Goal: Task Accomplishment & Management: Manage account settings

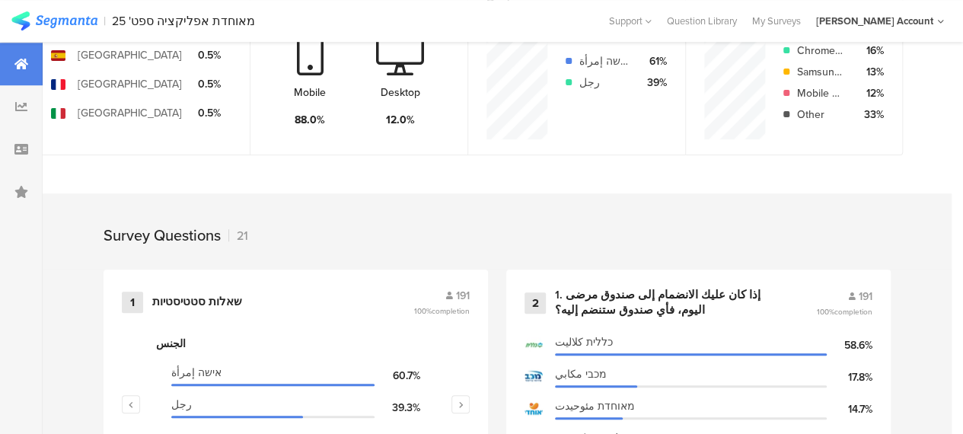
scroll to position [609, 0]
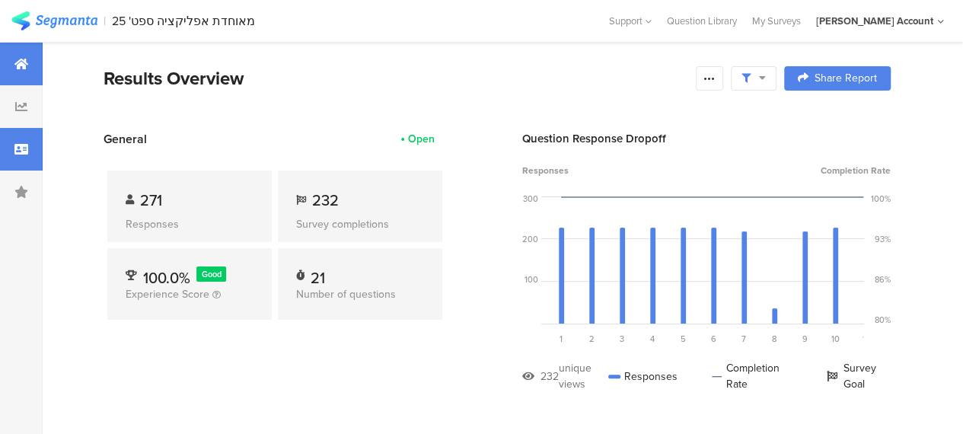
click at [23, 145] on icon at bounding box center [21, 149] width 14 height 12
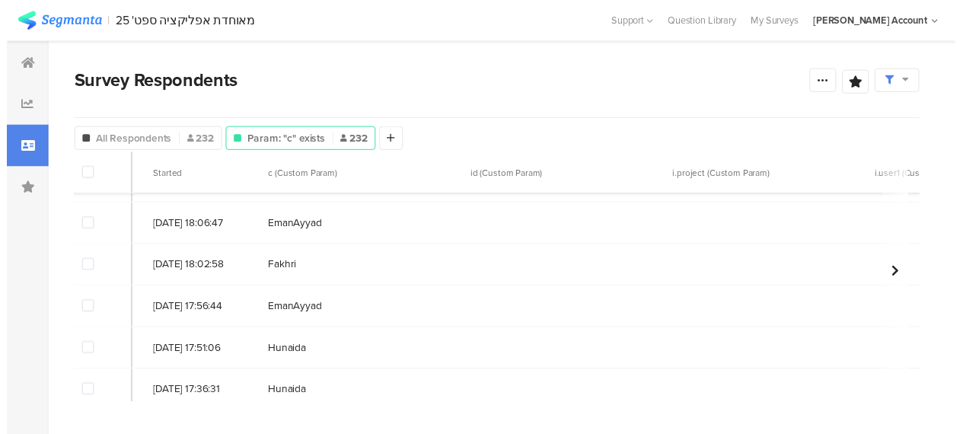
scroll to position [76, 0]
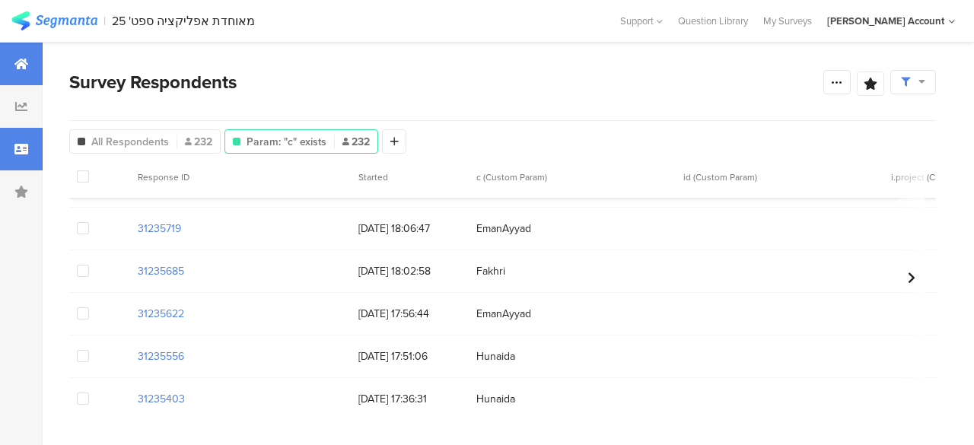
click at [24, 64] on icon at bounding box center [21, 64] width 14 height 12
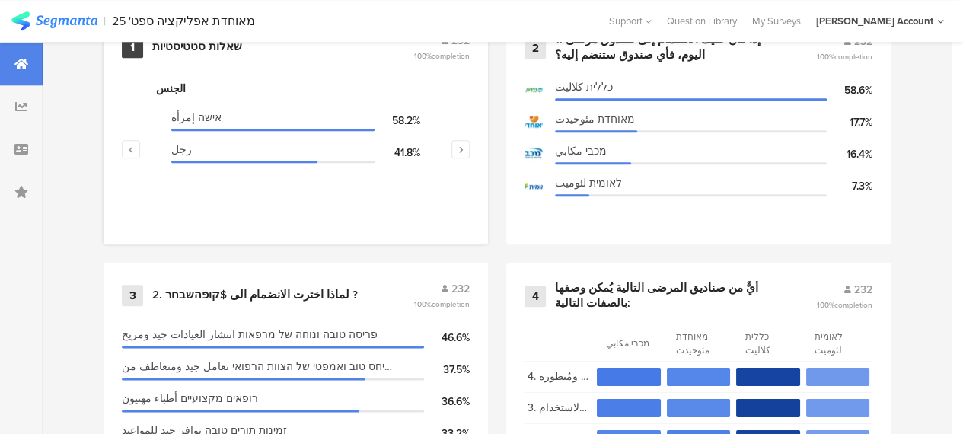
scroll to position [609, 0]
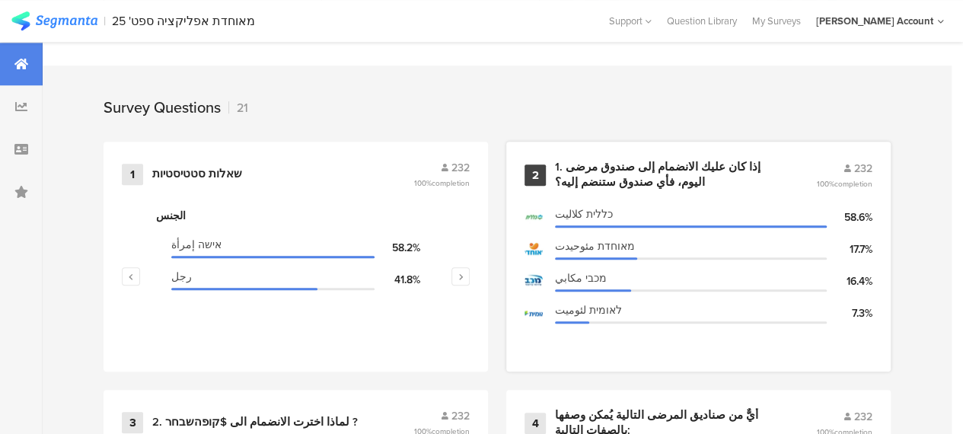
click at [589, 182] on div "1. إذا كان عليك الانضمام إلى صندوق مرضى اليوم، فأي صندوق ستنضم إليه؟" at bounding box center [667, 175] width 225 height 30
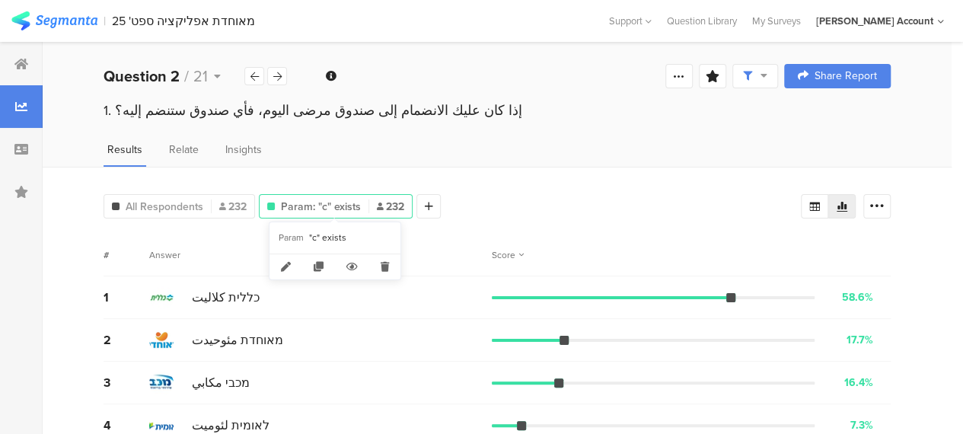
click at [338, 202] on span "Param: "c" exists" at bounding box center [321, 207] width 80 height 16
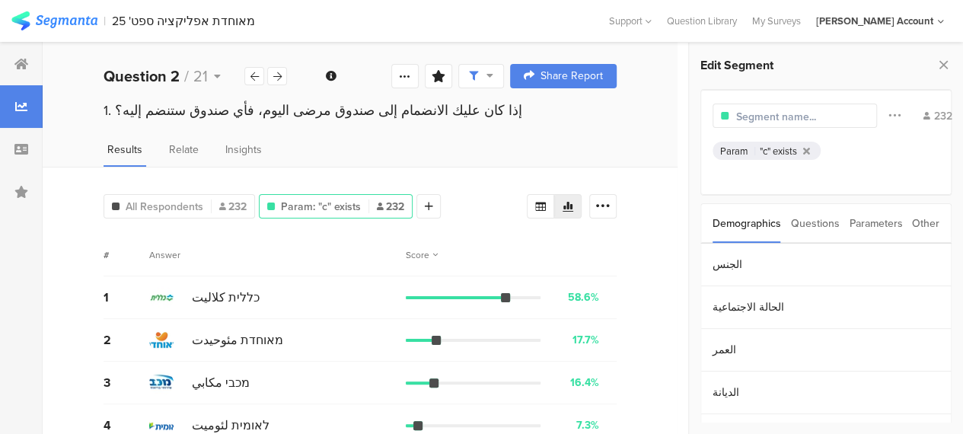
click at [817, 222] on div "Questions" at bounding box center [815, 223] width 49 height 39
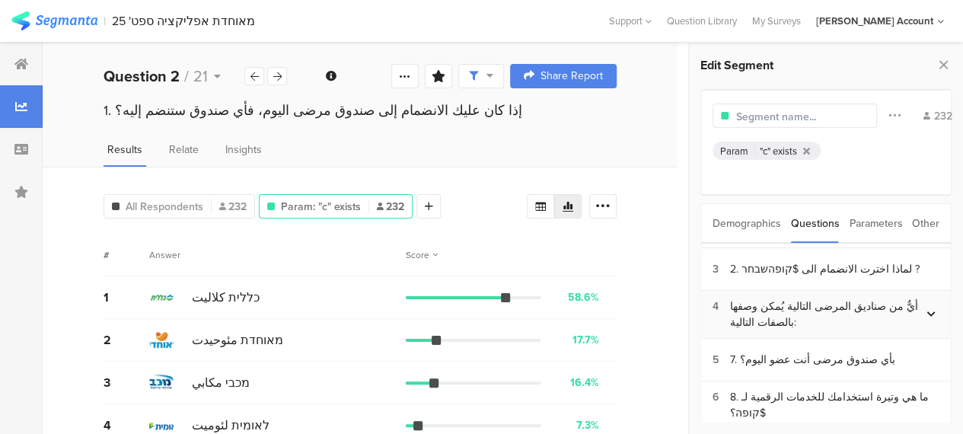
scroll to position [152, 0]
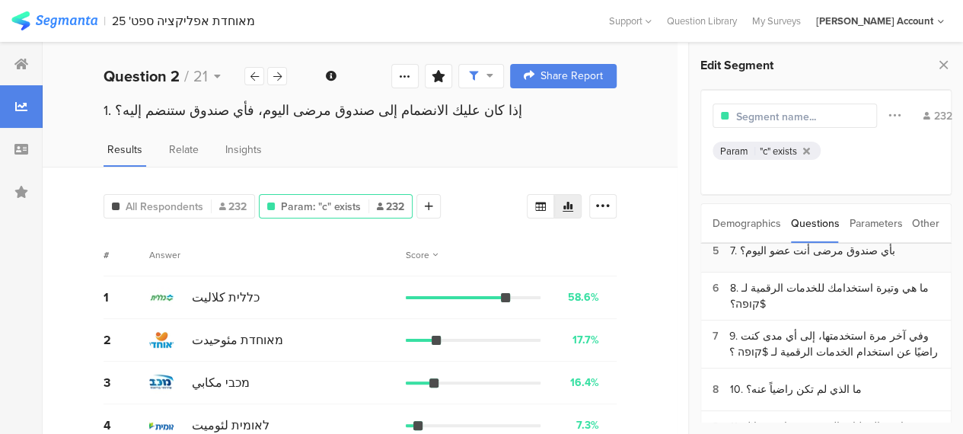
click at [787, 252] on div "7. بأي صندوق مرضى أنت عضو اليوم؟" at bounding box center [812, 251] width 165 height 16
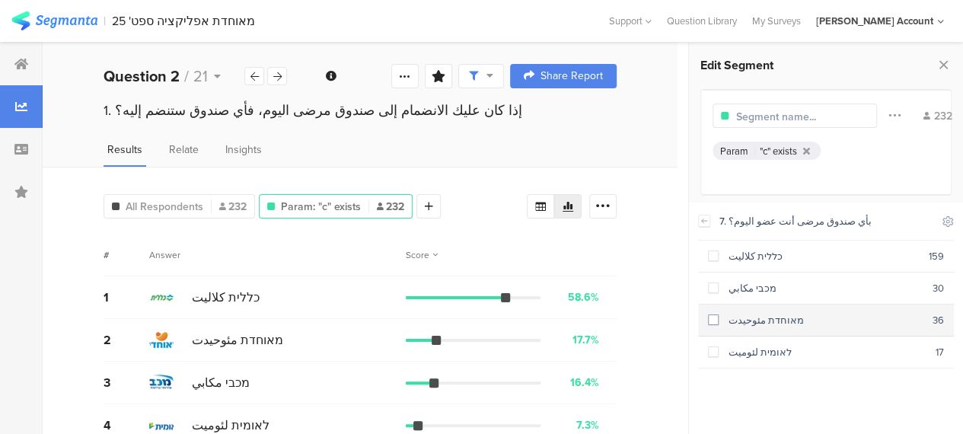
click at [713, 314] on span at bounding box center [713, 319] width 11 height 11
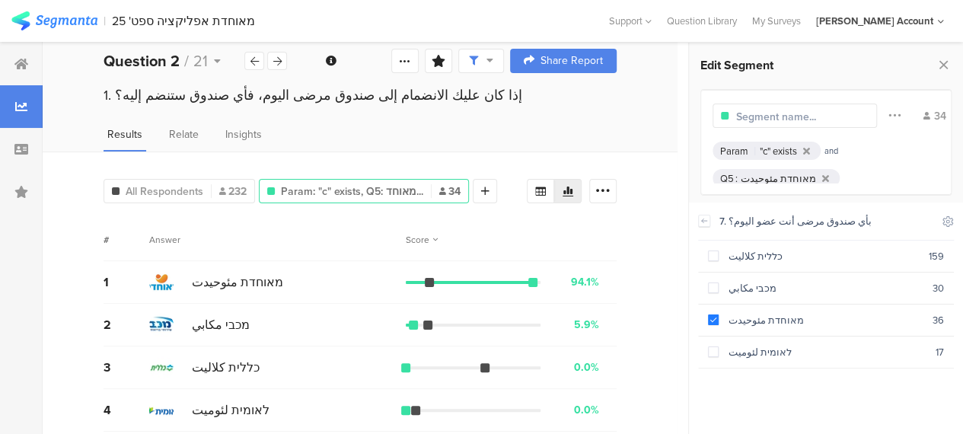
scroll to position [23, 0]
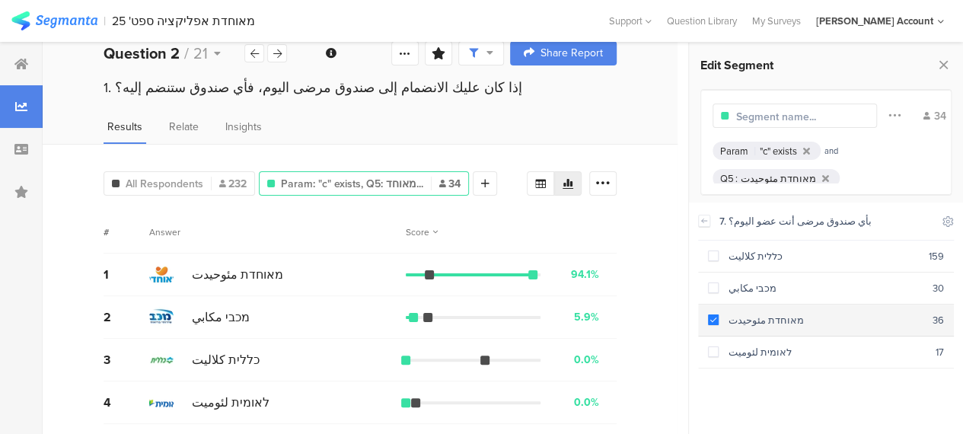
click at [712, 316] on span at bounding box center [713, 319] width 11 height 11
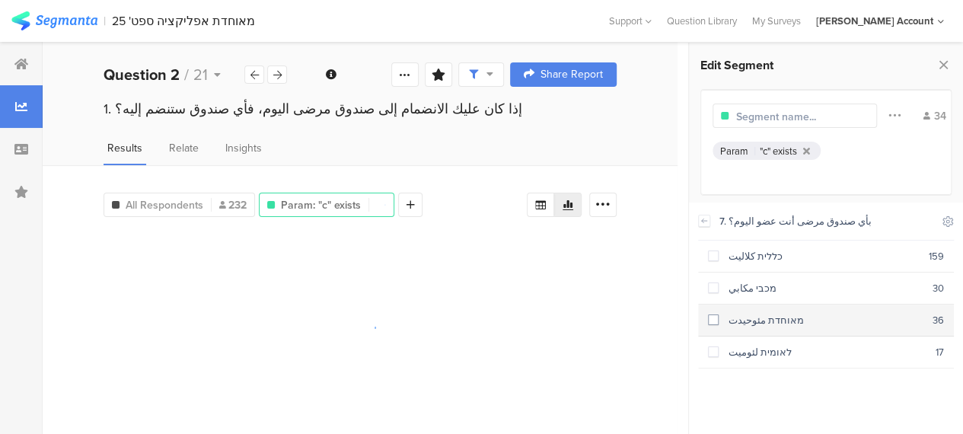
scroll to position [0, 0]
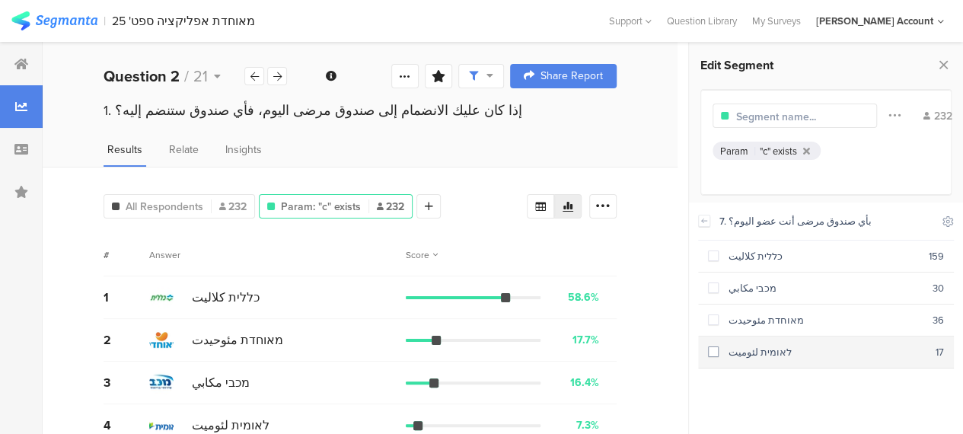
click at [715, 349] on span at bounding box center [713, 351] width 11 height 11
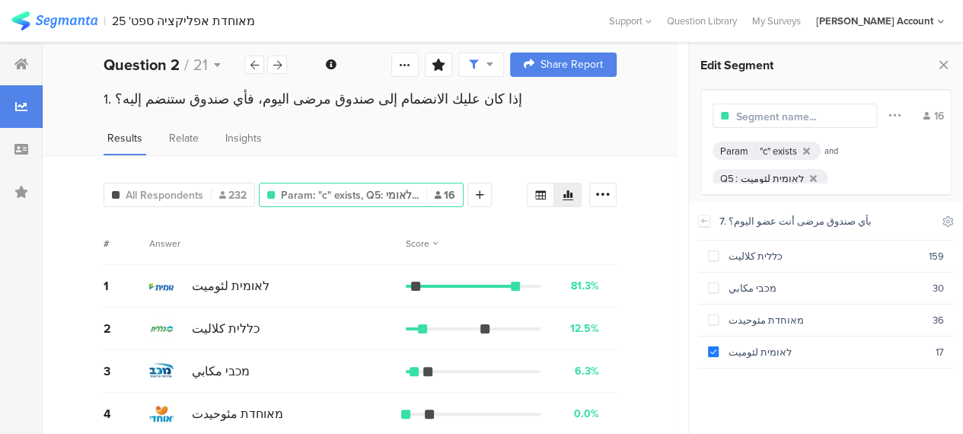
scroll to position [23, 0]
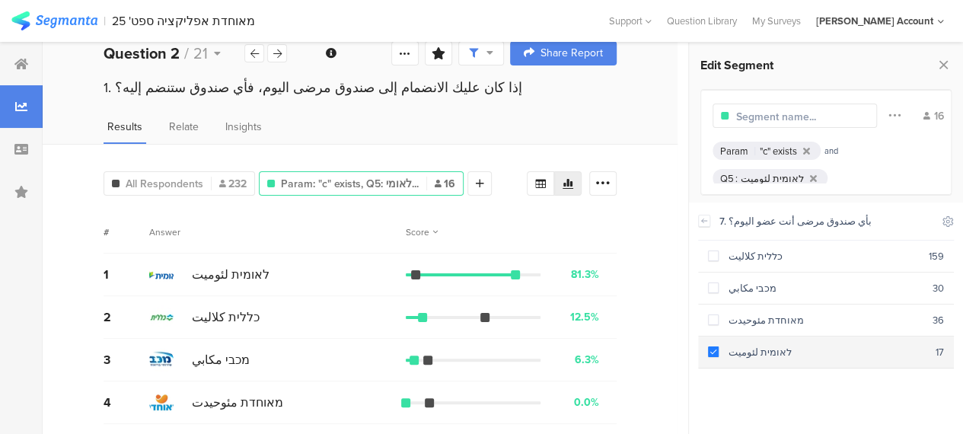
click at [711, 347] on span at bounding box center [713, 351] width 11 height 11
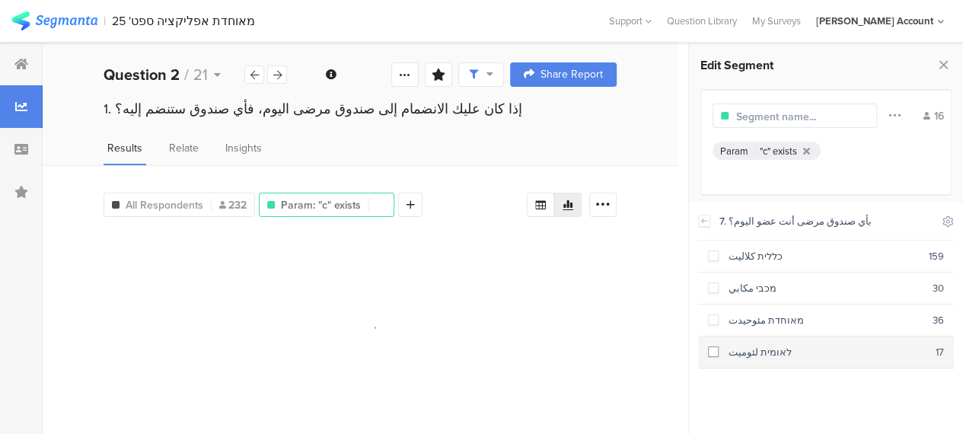
scroll to position [0, 0]
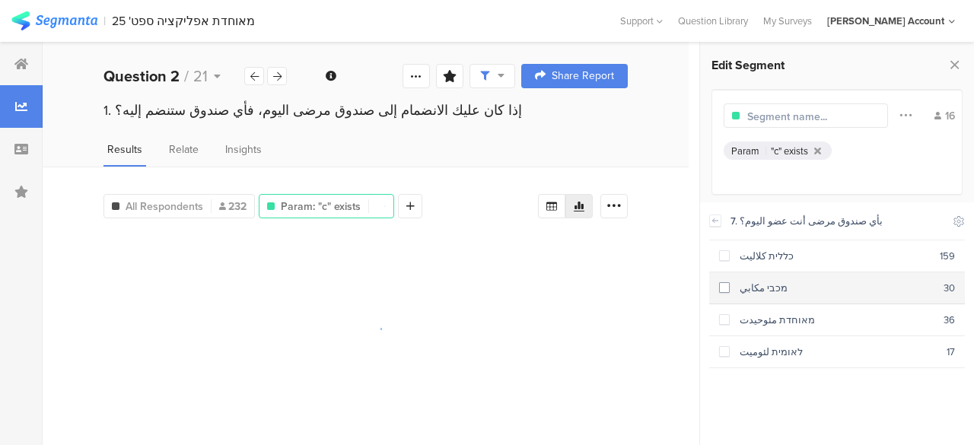
click at [725, 288] on span at bounding box center [724, 287] width 11 height 11
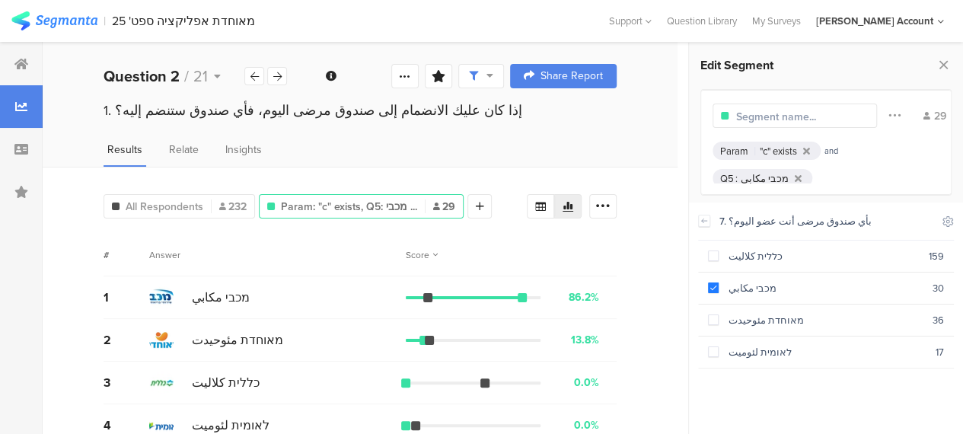
click at [336, 273] on div "# Answer Score" at bounding box center [360, 255] width 513 height 43
click at [25, 64] on icon at bounding box center [21, 64] width 14 height 12
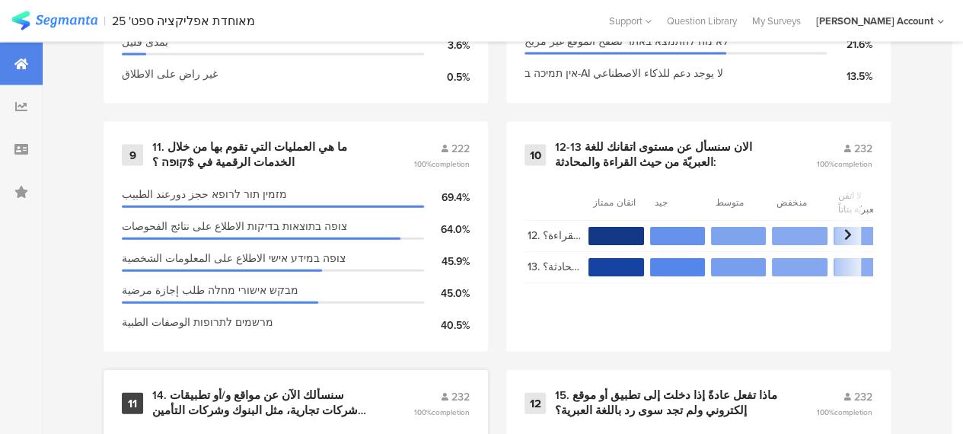
scroll to position [1599, 0]
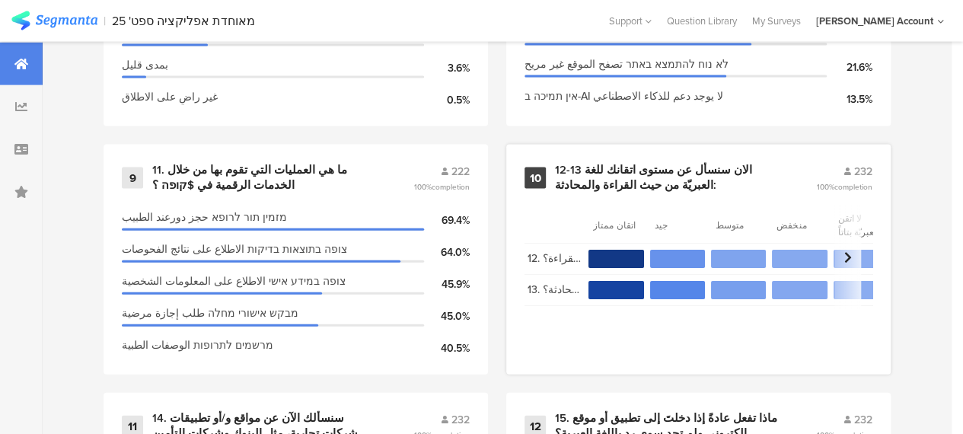
click at [593, 173] on div "12-13 الان سنسأل عن مستوى اتقانك للغة العبريّة من حيث القراءة والمحادثة:" at bounding box center [667, 178] width 225 height 30
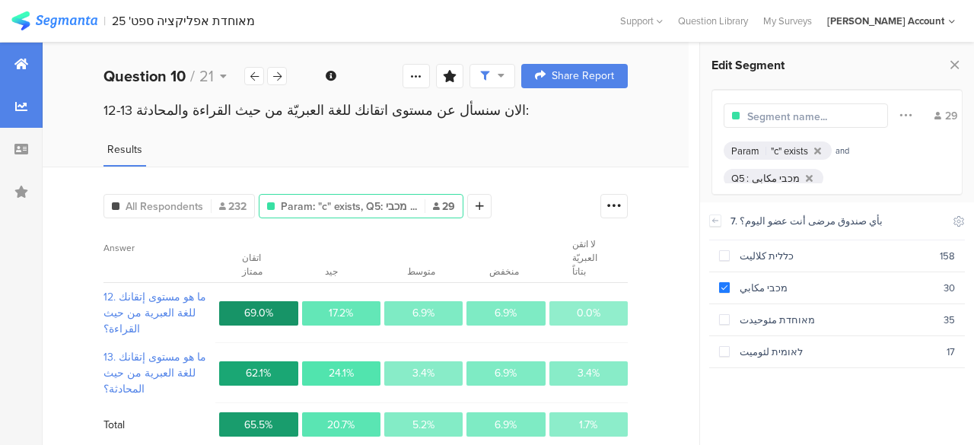
click at [19, 60] on icon at bounding box center [21, 64] width 14 height 12
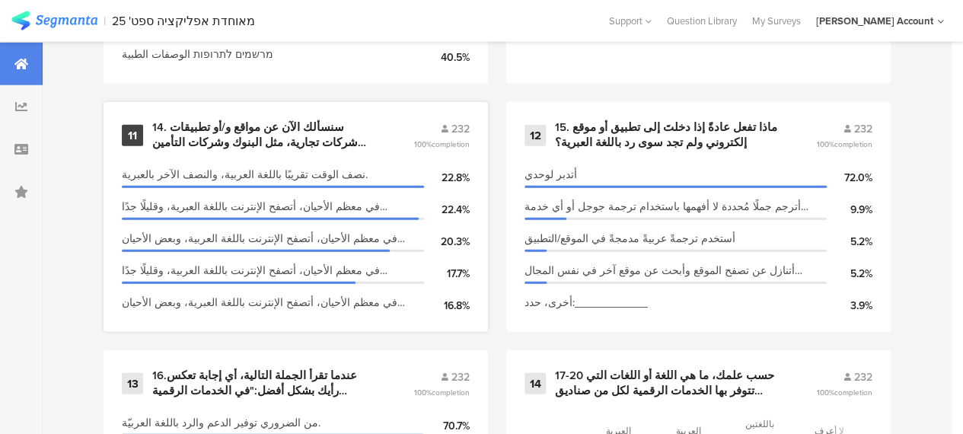
scroll to position [1903, 0]
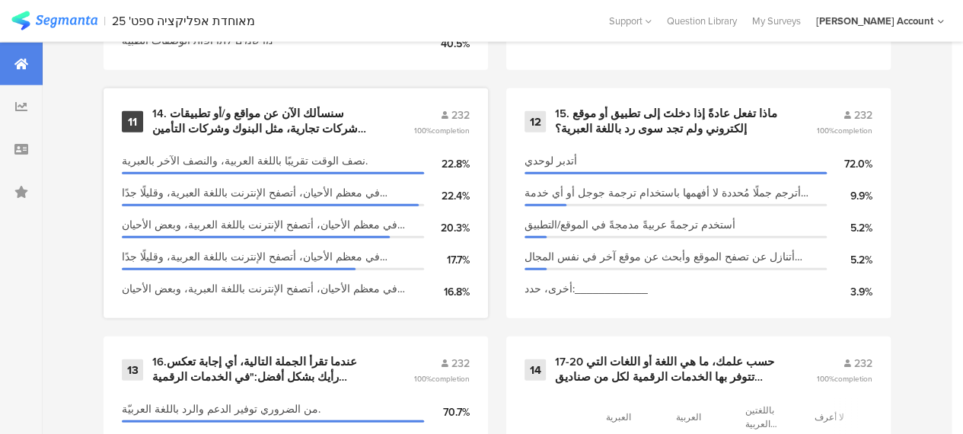
click at [309, 126] on div "14. سنسألك الآن عن مواقع و/أو تطبيقات شركات تجارية، مثل البنوك وشركات التأمين و…" at bounding box center [264, 122] width 225 height 30
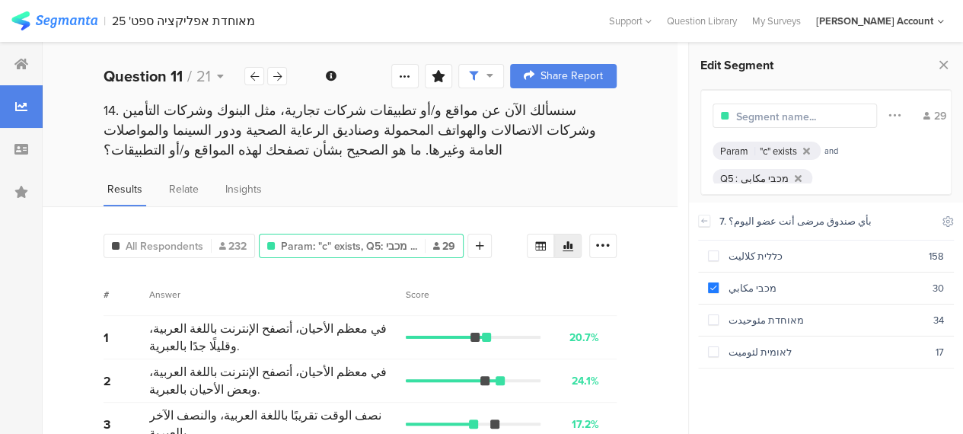
drag, startPoint x: 705, startPoint y: 223, endPoint x: 686, endPoint y: 224, distance: 19.0
click at [705, 222] on icon at bounding box center [704, 221] width 11 height 12
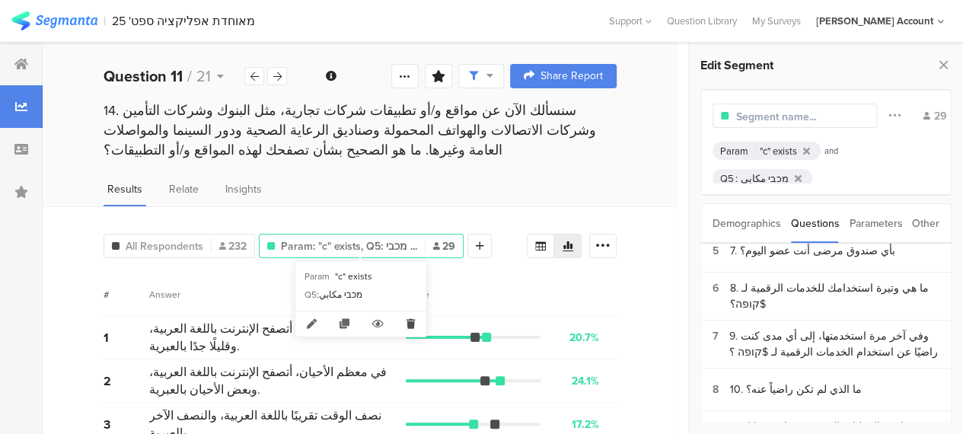
click at [407, 320] on icon at bounding box center [410, 323] width 31 height 25
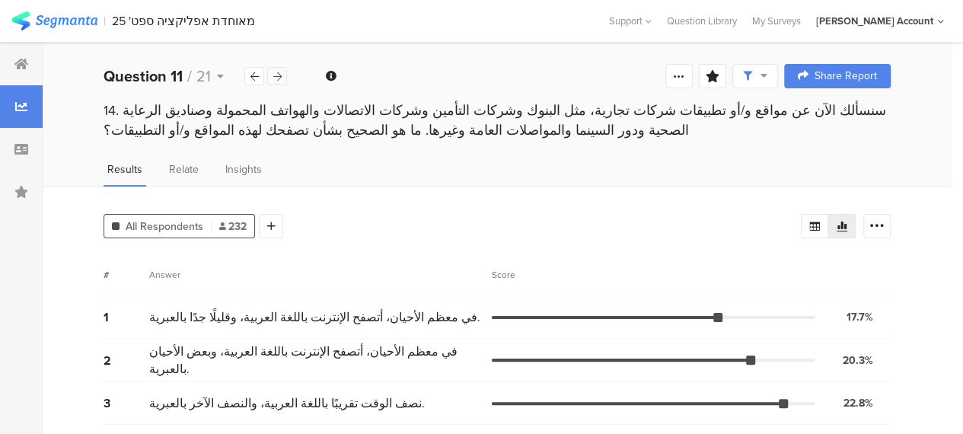
click at [276, 75] on icon at bounding box center [277, 77] width 8 height 10
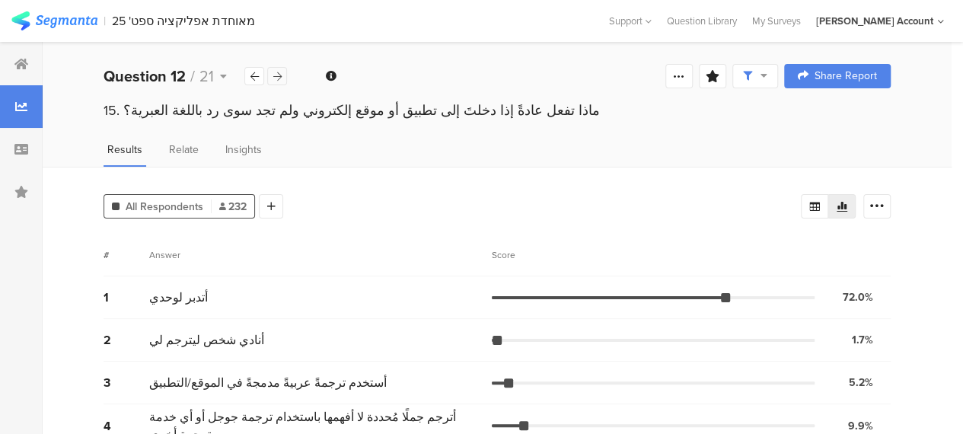
click at [278, 77] on icon at bounding box center [277, 77] width 8 height 10
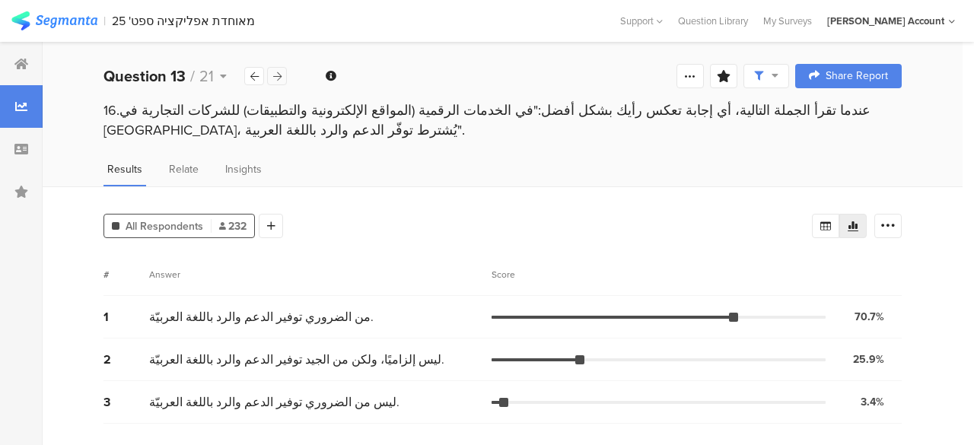
click at [278, 72] on icon at bounding box center [277, 77] width 8 height 10
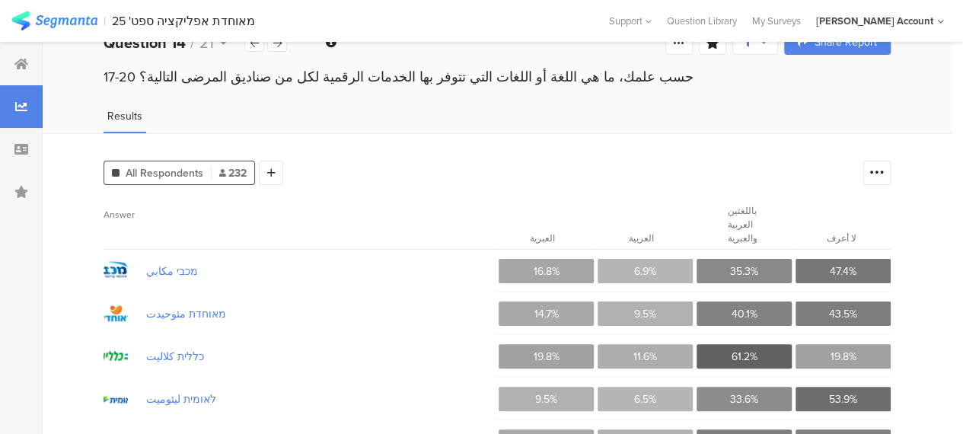
scroll to position [9, 0]
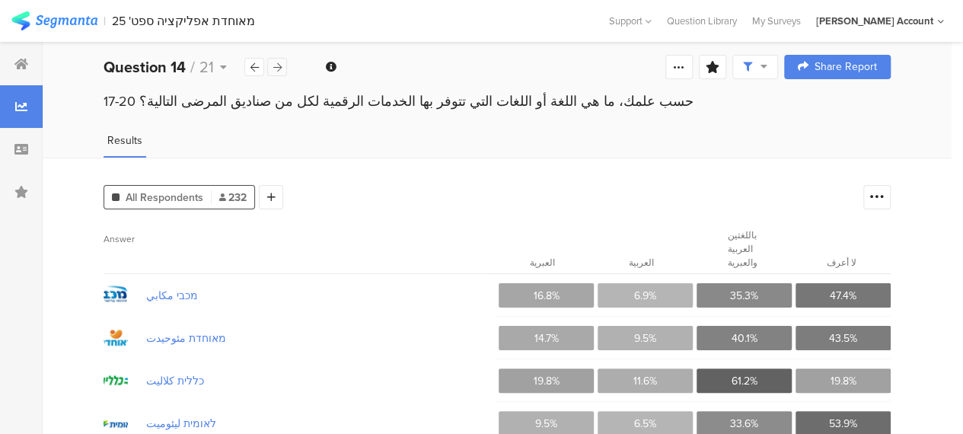
click at [280, 68] on icon at bounding box center [277, 67] width 8 height 10
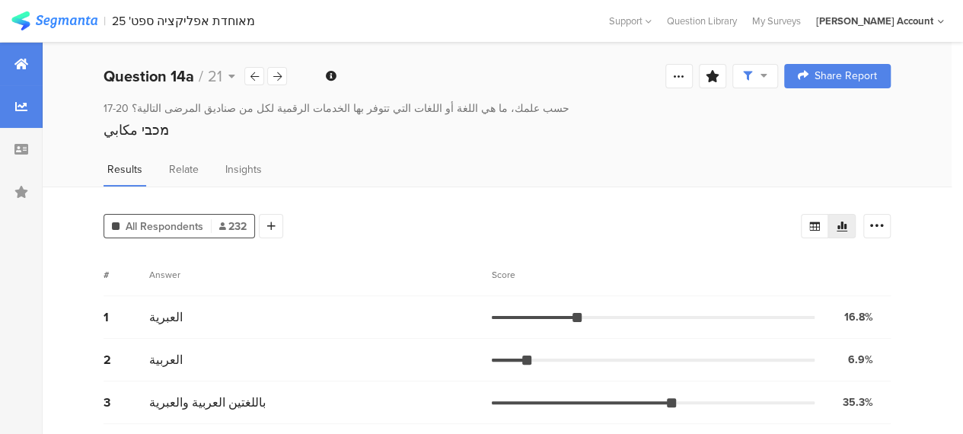
click at [26, 62] on icon at bounding box center [21, 64] width 14 height 12
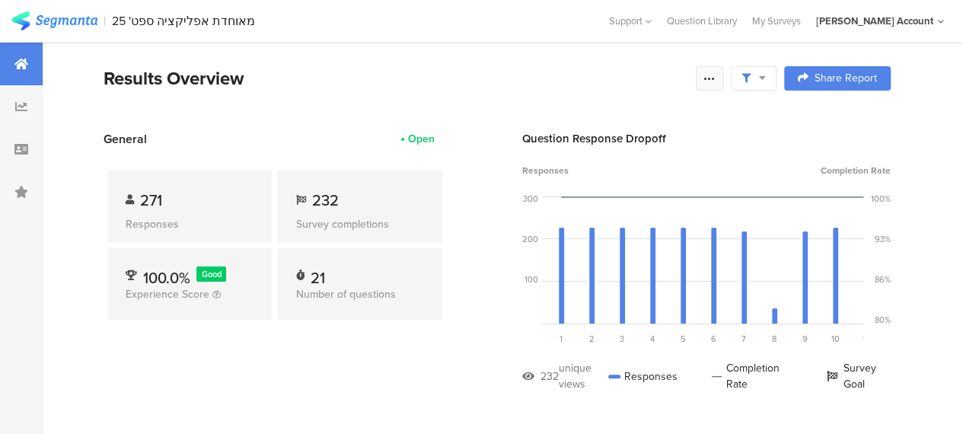
click at [716, 77] on icon at bounding box center [709, 78] width 12 height 12
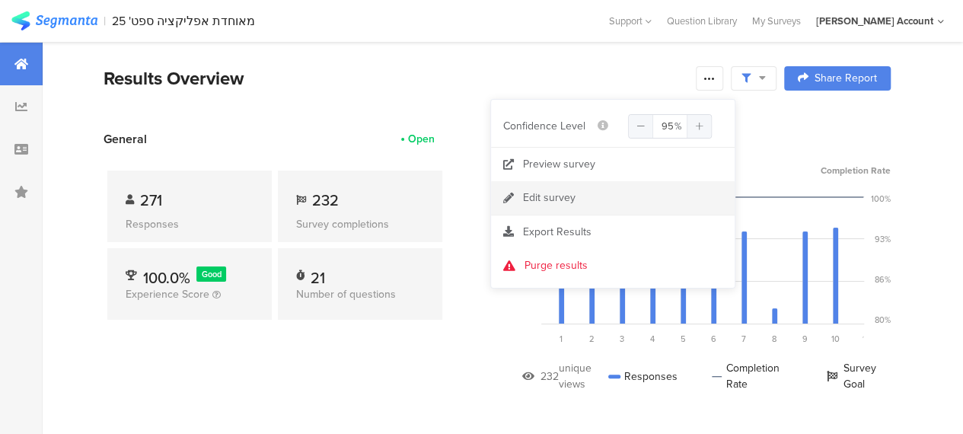
click at [564, 195] on div "Edit survey" at bounding box center [549, 197] width 53 height 15
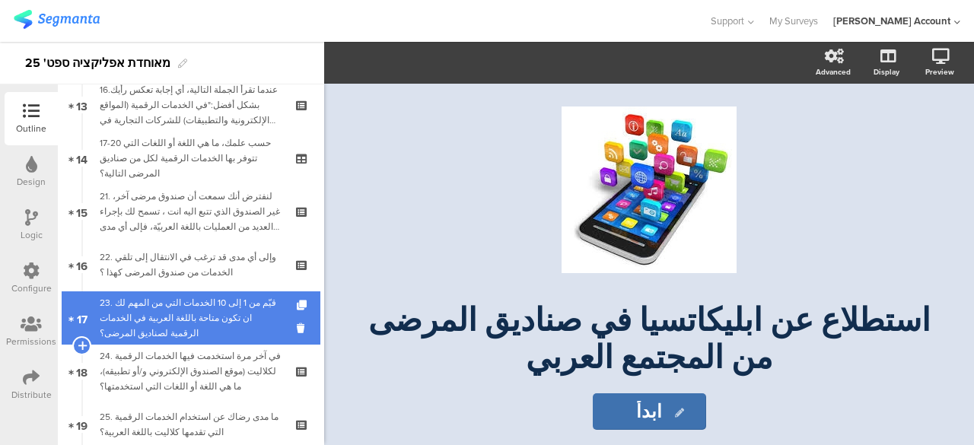
scroll to position [685, 0]
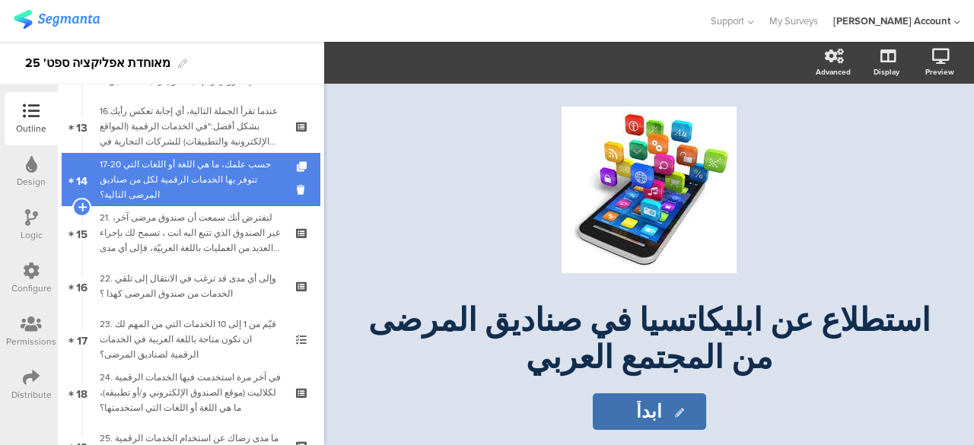
click at [222, 185] on div "17-20 حسب علمك، ما هي اللغة أو اللغات التي تتوفر بها الخدمات الرقمية لكل من صنا…" at bounding box center [191, 180] width 182 height 46
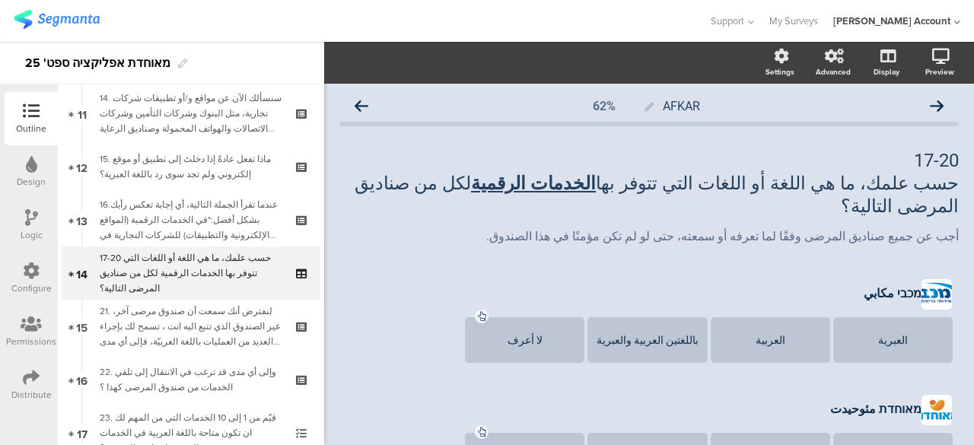
scroll to position [600, 0]
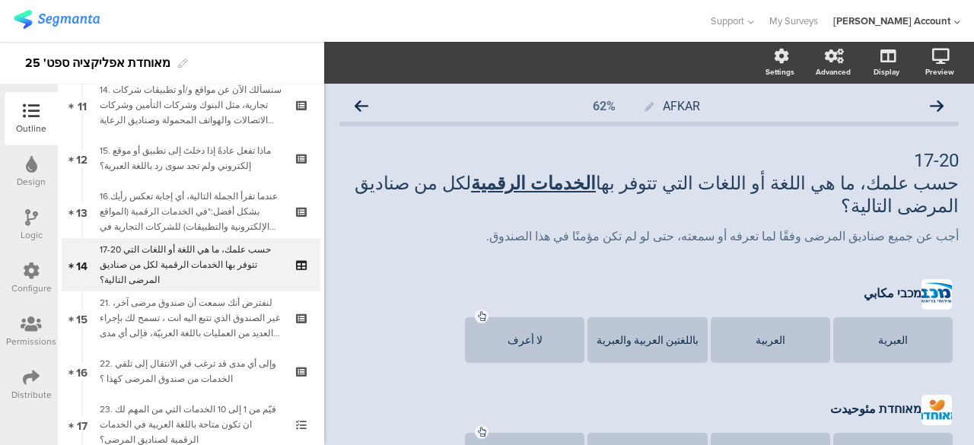
click at [32, 375] on icon at bounding box center [31, 377] width 17 height 17
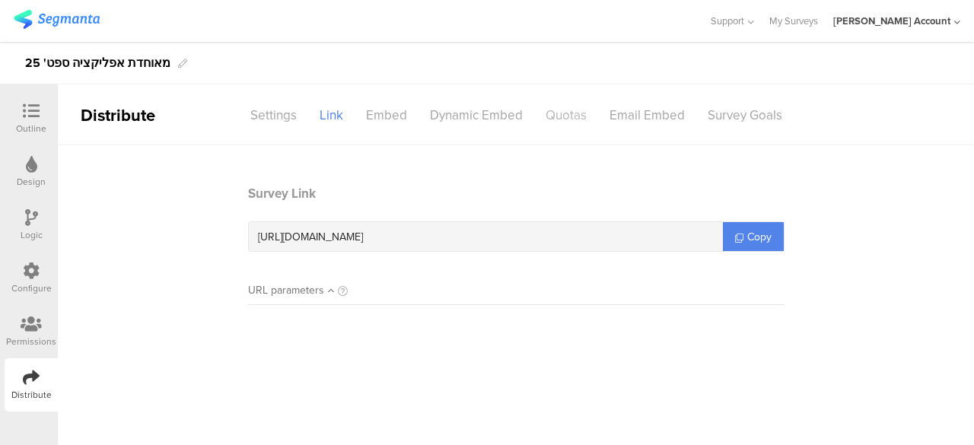
click at [575, 114] on div "Quotas" at bounding box center [566, 115] width 64 height 27
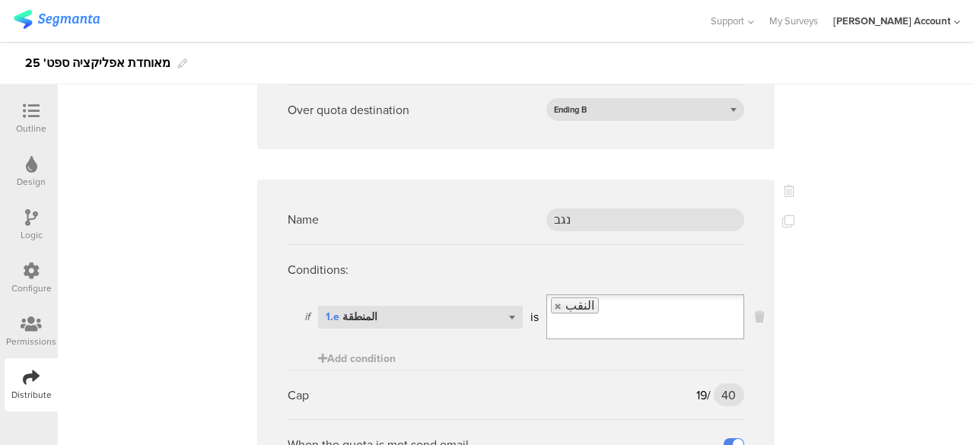
scroll to position [4350, 0]
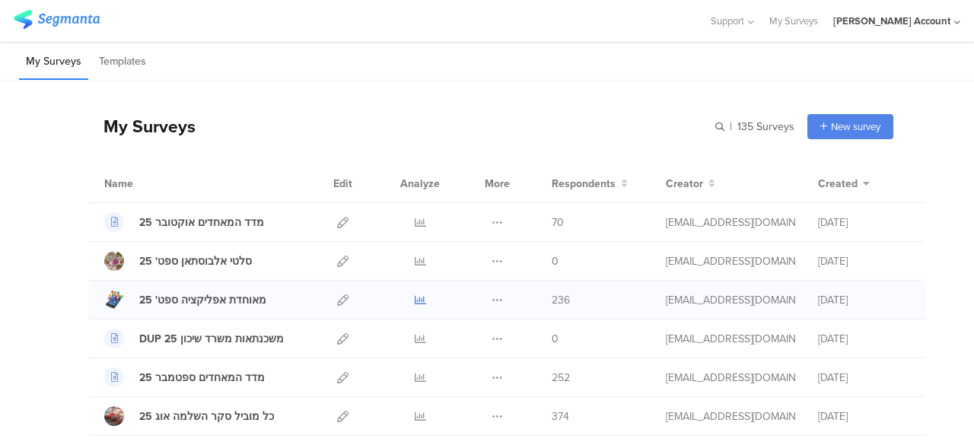
click at [415, 296] on icon at bounding box center [420, 300] width 11 height 11
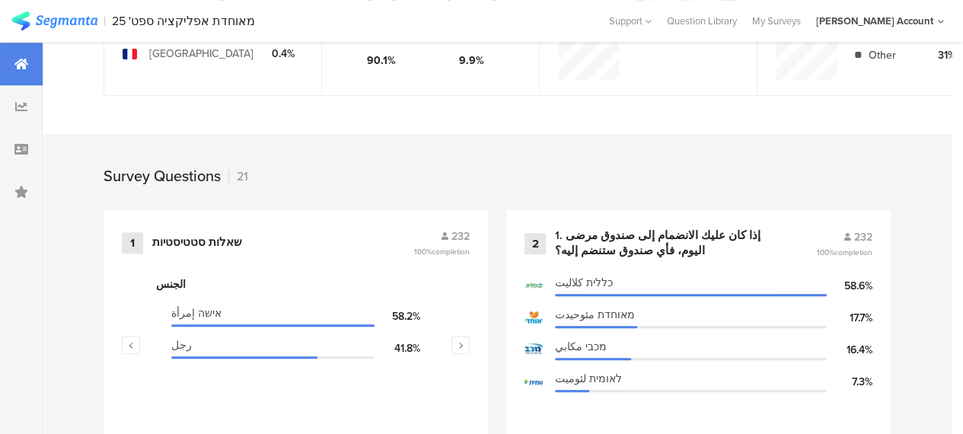
scroll to position [609, 0]
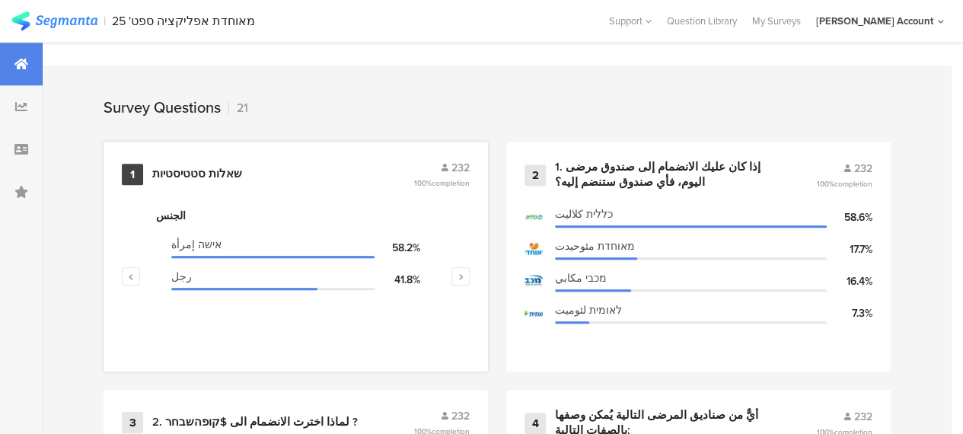
click at [215, 180] on div "שאלות סטטיסטיות" at bounding box center [197, 174] width 90 height 15
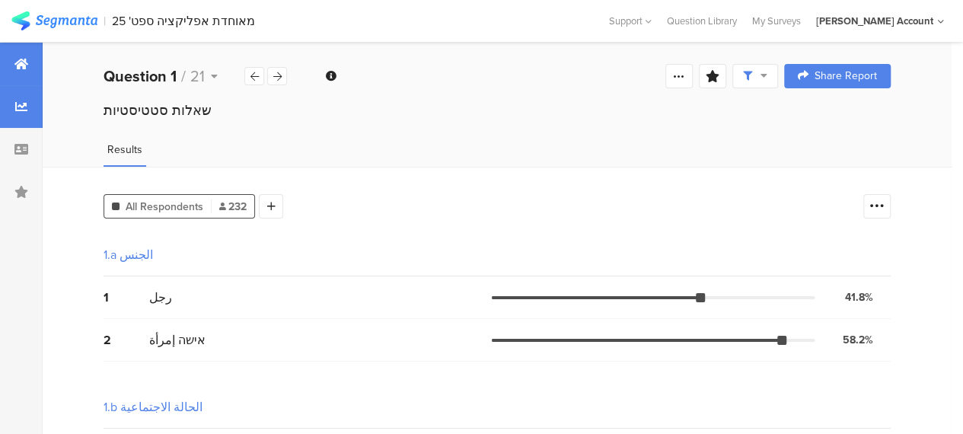
click at [22, 63] on icon at bounding box center [21, 64] width 14 height 12
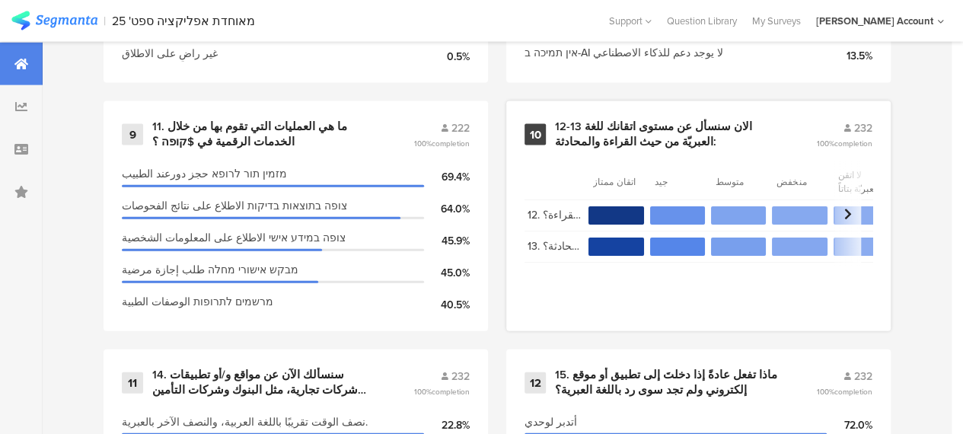
scroll to position [1751, 0]
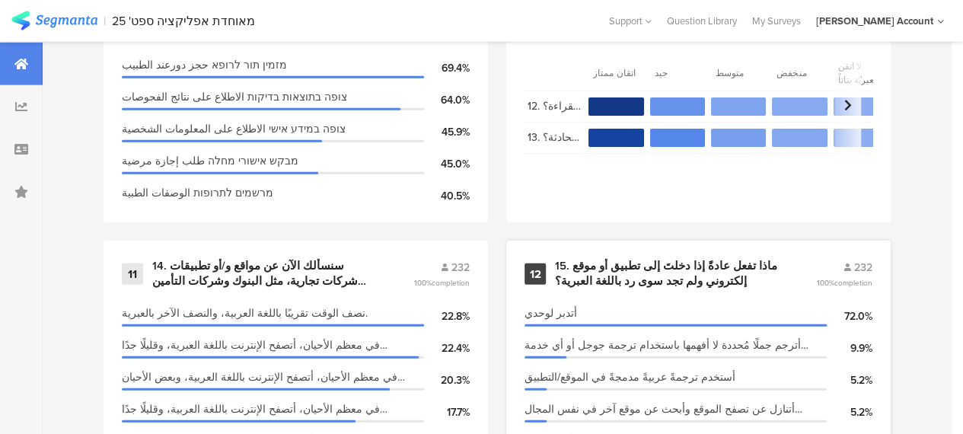
click at [621, 281] on div "15. ماذا تفعل عادةً إذا دخلتَ إلى تطبيق أو موقع إلكتروني ولم تجد سوى رد باللغة …" at bounding box center [667, 274] width 225 height 30
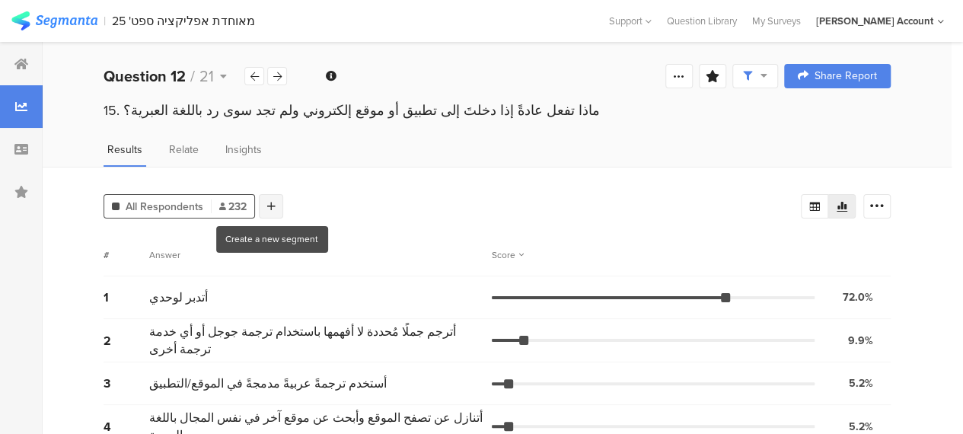
click at [276, 203] on div at bounding box center [271, 206] width 24 height 24
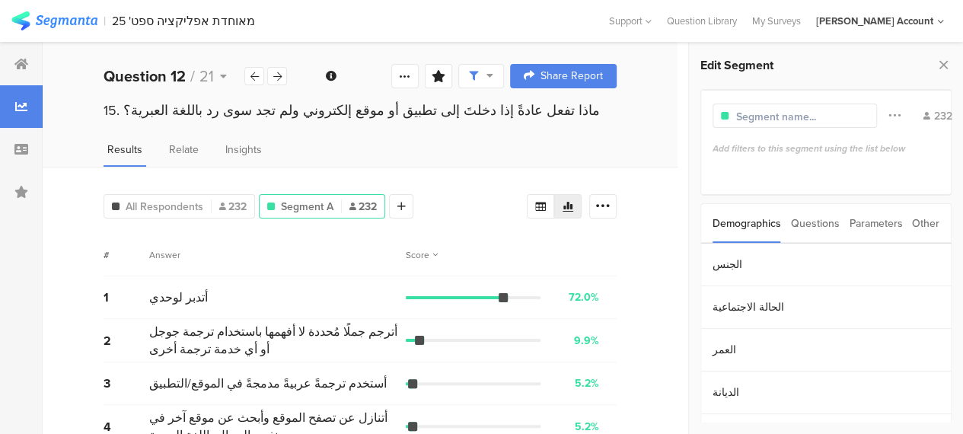
click at [868, 225] on div "Parameters" at bounding box center [875, 223] width 53 height 39
click at [726, 269] on section "c" at bounding box center [826, 265] width 250 height 43
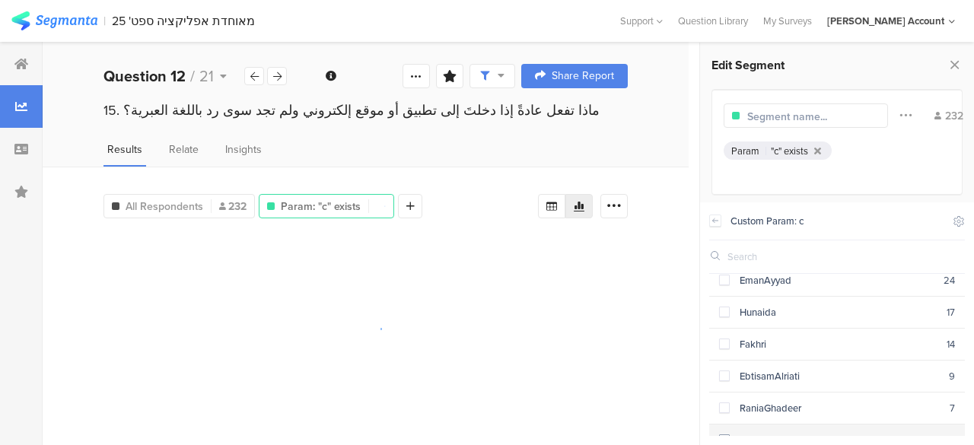
scroll to position [76, 0]
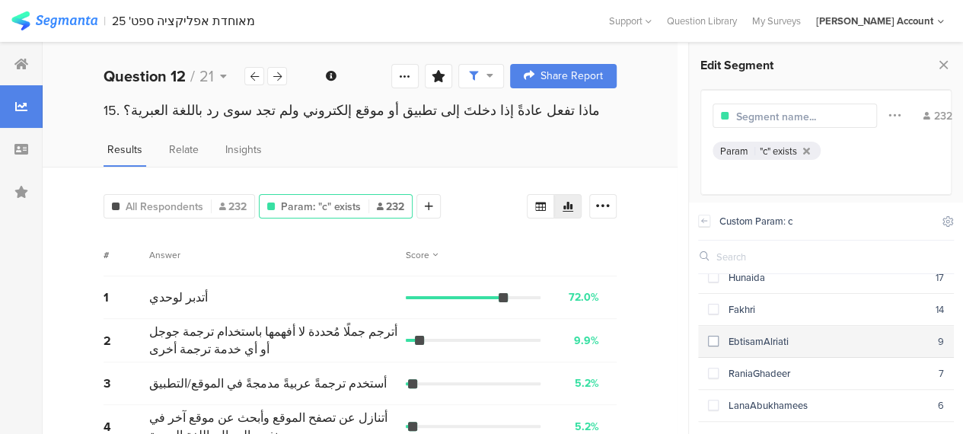
click at [712, 336] on span at bounding box center [713, 341] width 11 height 11
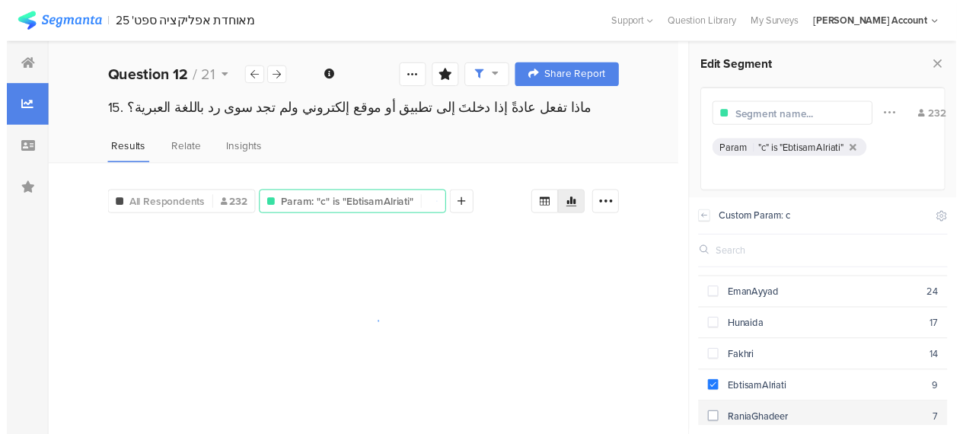
scroll to position [0, 0]
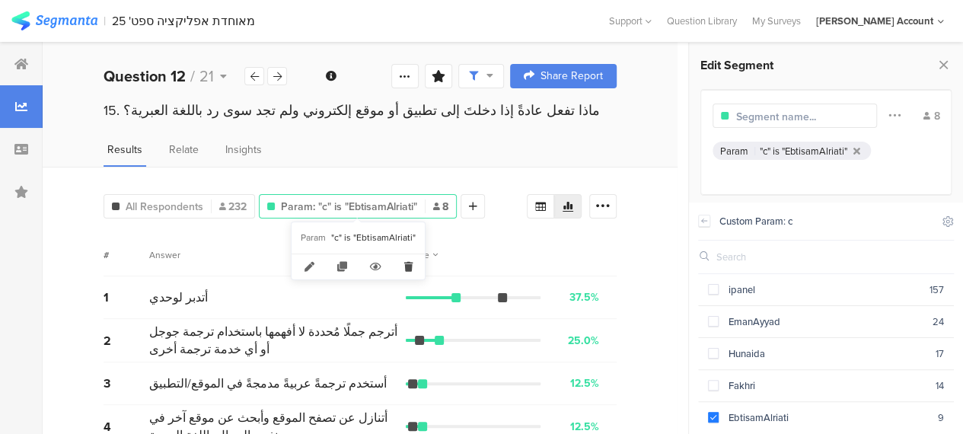
click at [408, 266] on icon at bounding box center [408, 266] width 31 height 25
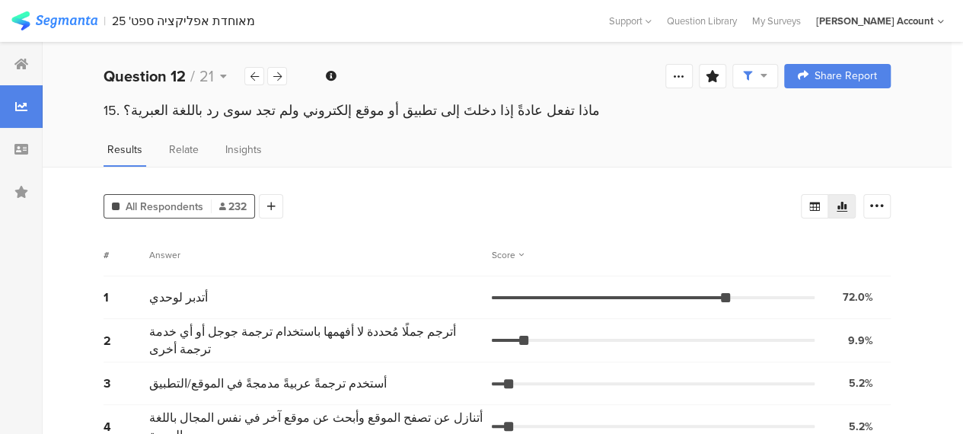
click at [413, 241] on div "# Answer Score" at bounding box center [497, 255] width 787 height 43
click at [28, 65] on div at bounding box center [21, 64] width 43 height 43
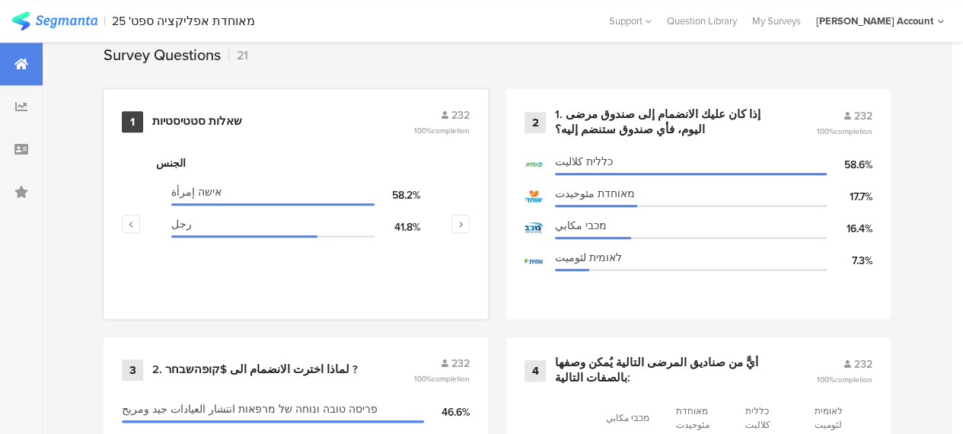
scroll to position [685, 0]
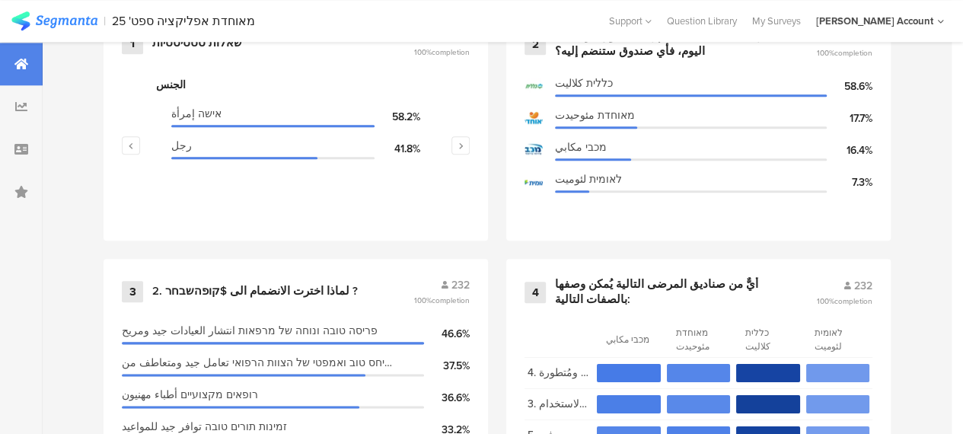
scroll to position [761, 0]
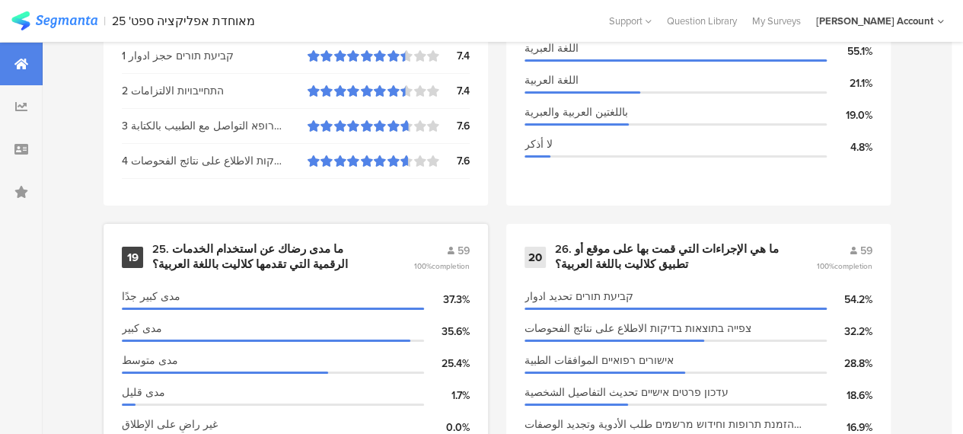
scroll to position [2684, 0]
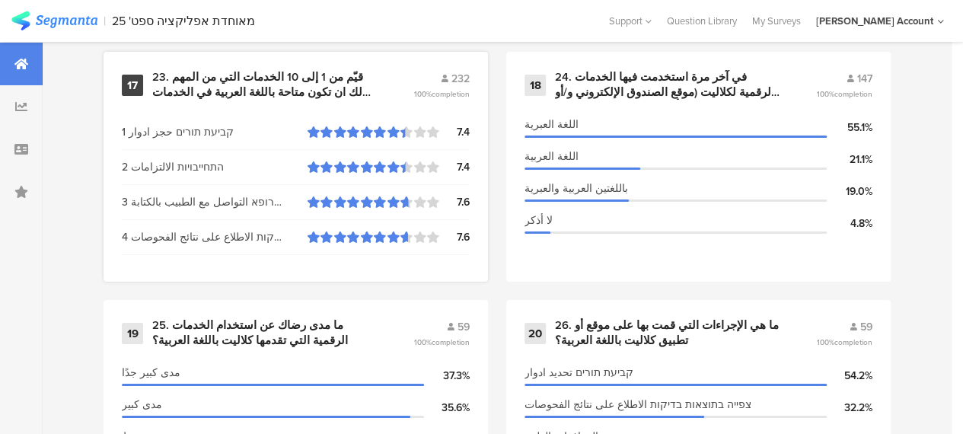
click at [241, 88] on div "23. قيّم من 1 إلى 10 الخدمات التي من المهم لك ان تكون متاحة باللغة العربية في ا…" at bounding box center [264, 85] width 225 height 30
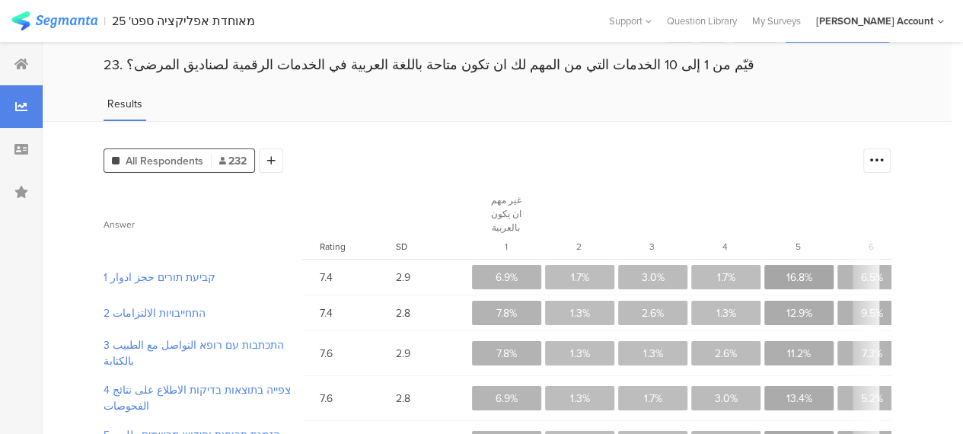
scroll to position [89, 0]
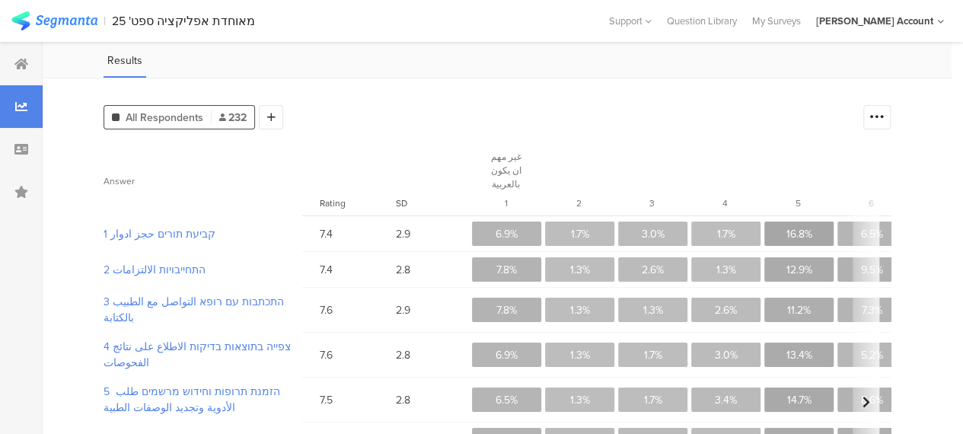
click at [870, 396] on icon at bounding box center [866, 402] width 8 height 12
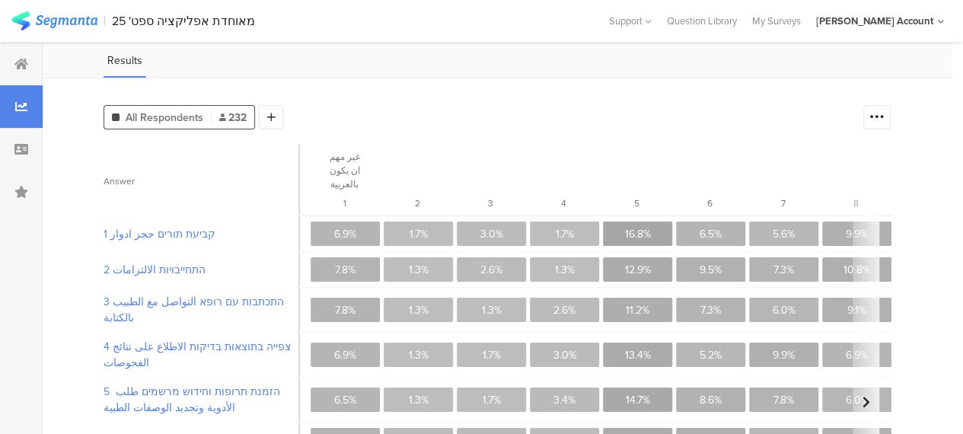
click at [870, 396] on icon at bounding box center [866, 402] width 8 height 12
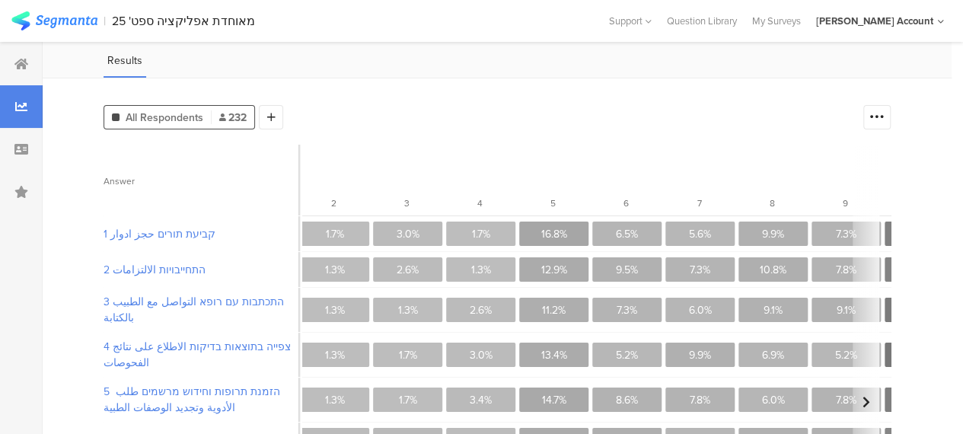
click at [870, 396] on icon at bounding box center [866, 402] width 8 height 12
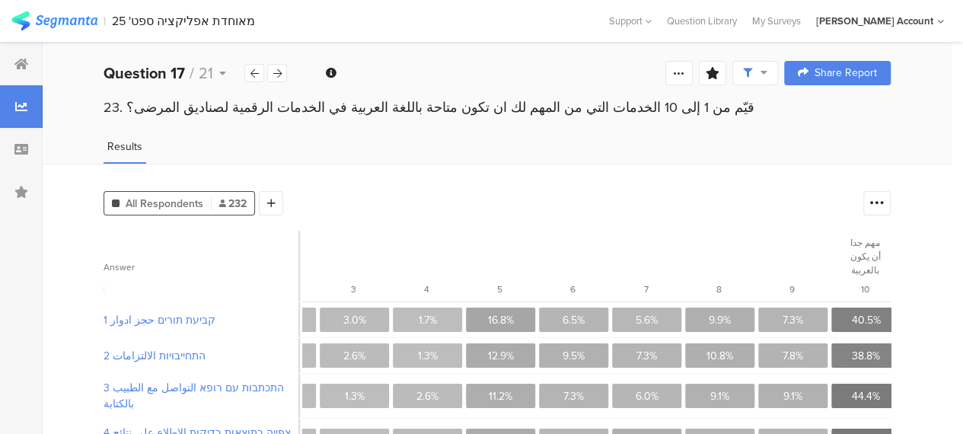
scroll to position [0, 0]
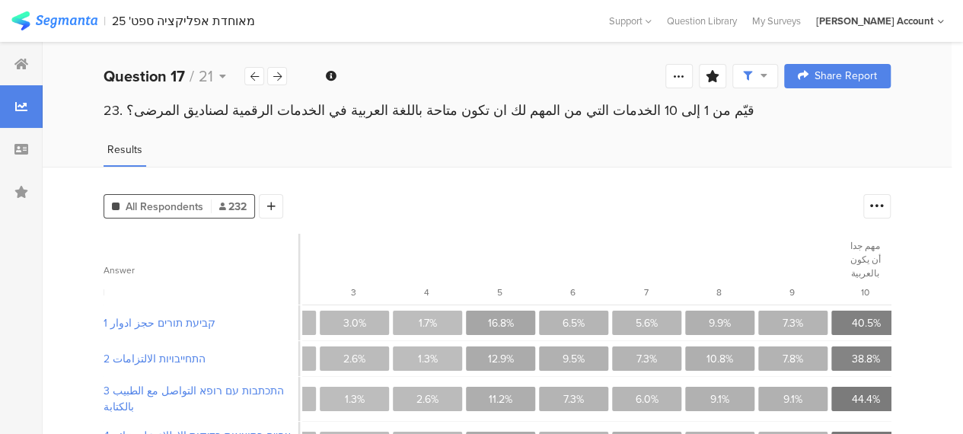
click at [758, 237] on section "9" at bounding box center [792, 269] width 69 height 71
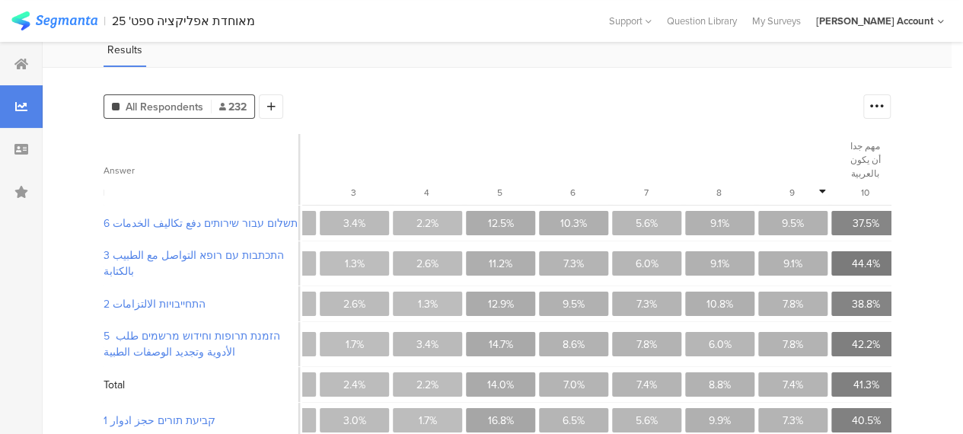
scroll to position [76, 0]
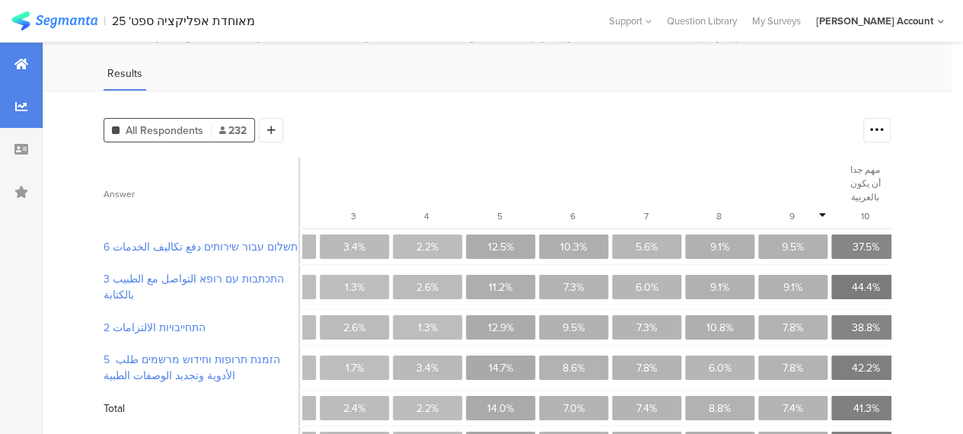
click at [29, 65] on div at bounding box center [21, 64] width 43 height 43
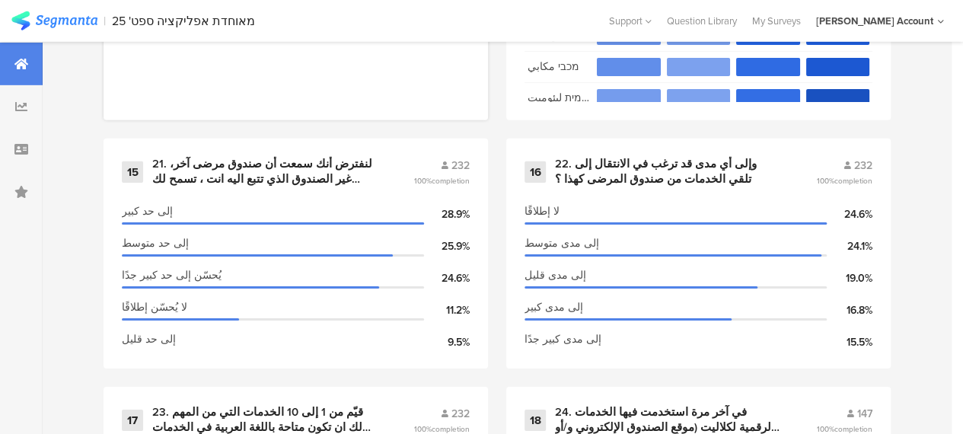
scroll to position [2436, 0]
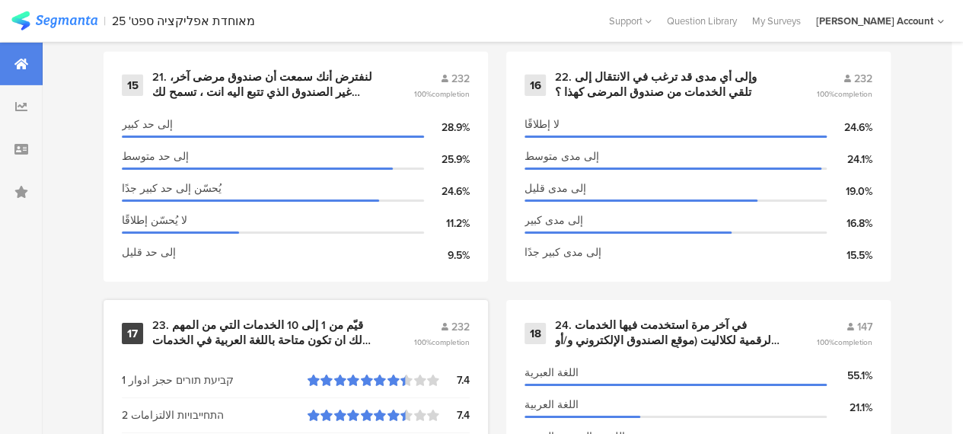
click at [259, 327] on div "23. قيّم من 1 إلى 10 الخدمات التي من المهم لك ان تكون متاحة باللغة العربية في ا…" at bounding box center [264, 333] width 225 height 30
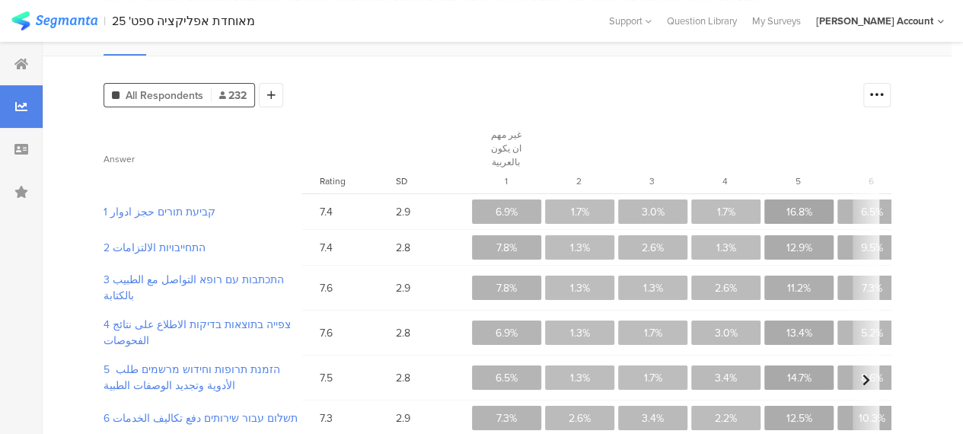
scroll to position [89, 0]
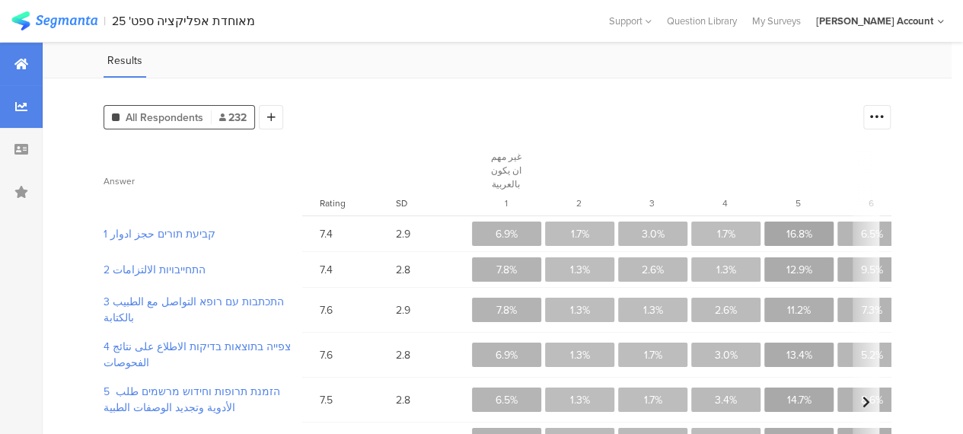
click at [21, 60] on icon at bounding box center [21, 64] width 14 height 12
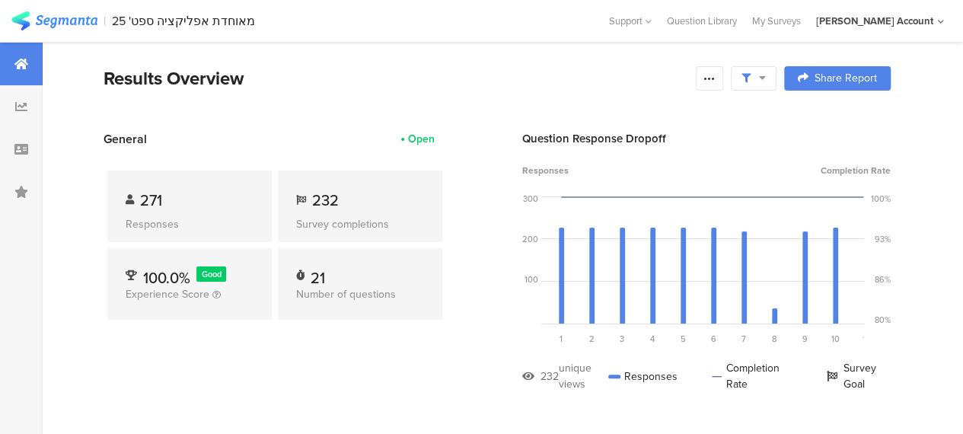
click at [570, 75] on div "Results Overview" at bounding box center [396, 78] width 585 height 27
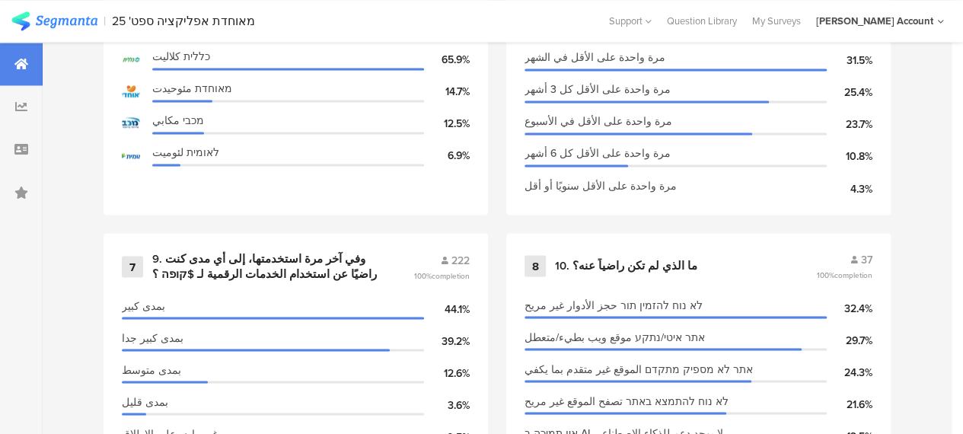
scroll to position [1294, 0]
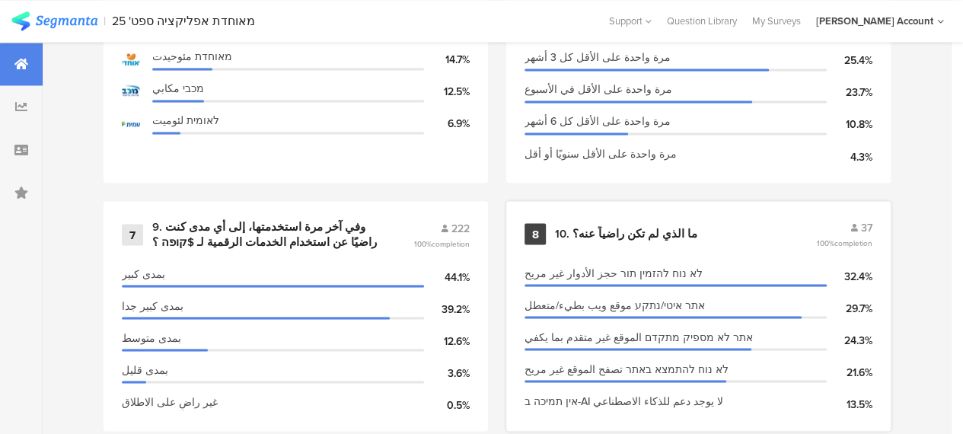
click at [617, 234] on div "10. ما الذي لم تكن راضياً عنه؟" at bounding box center [626, 233] width 142 height 15
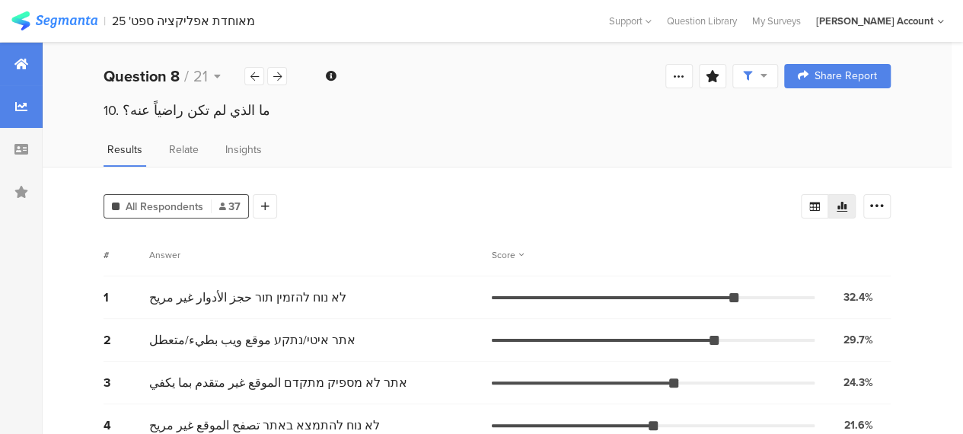
click at [16, 62] on icon at bounding box center [21, 64] width 14 height 12
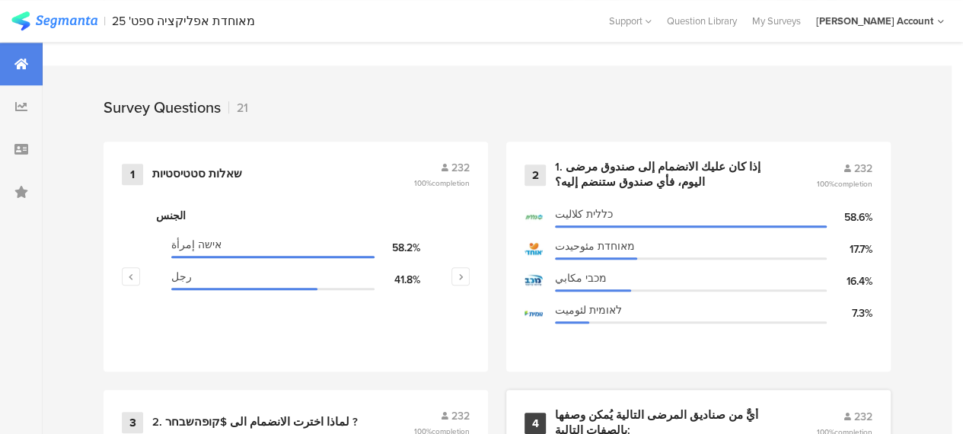
scroll to position [913, 0]
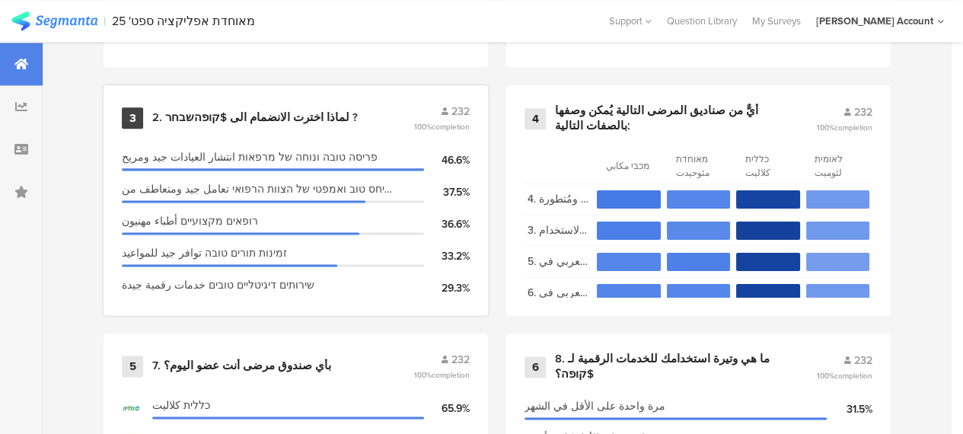
click at [247, 123] on div "2. لماذا اخترت الانضمام الى $קופהשבחר ?" at bounding box center [255, 117] width 206 height 15
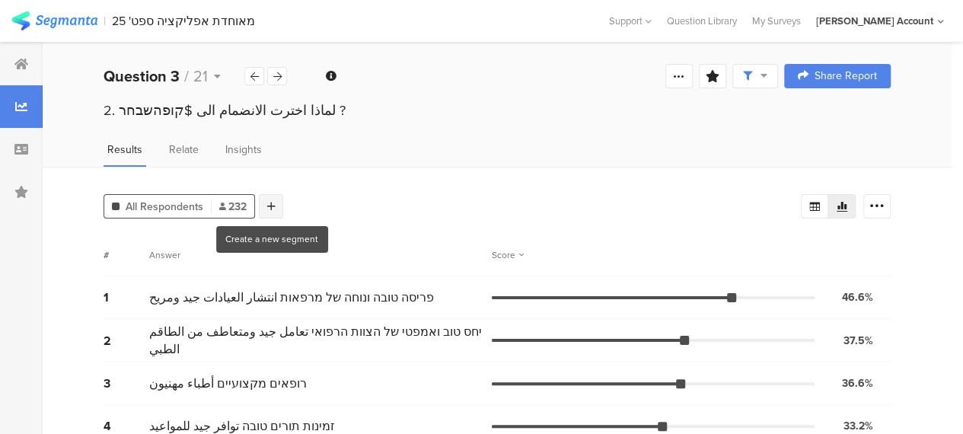
click at [268, 204] on icon at bounding box center [271, 206] width 8 height 11
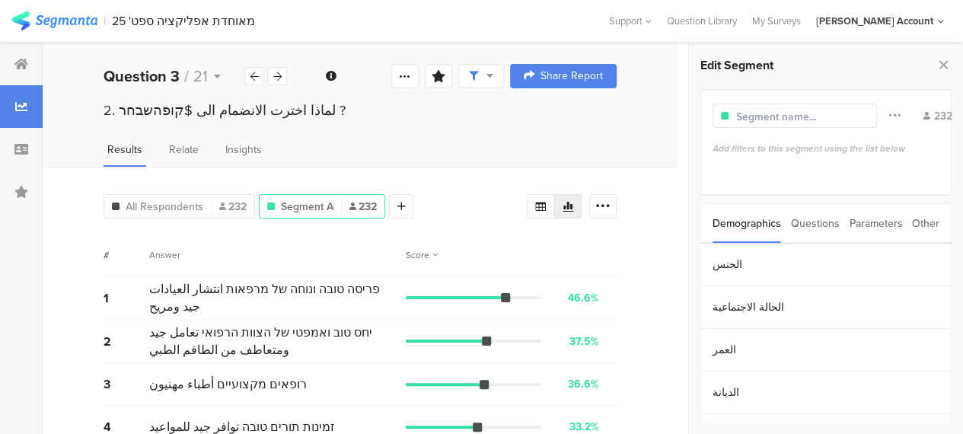
click at [870, 232] on div "Parameters" at bounding box center [875, 223] width 53 height 39
click at [763, 269] on section "c" at bounding box center [826, 265] width 250 height 43
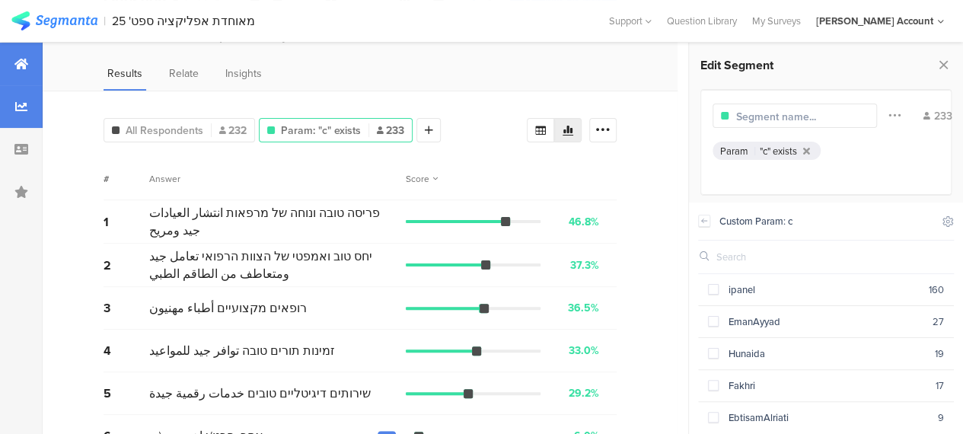
click at [15, 54] on div at bounding box center [21, 64] width 43 height 43
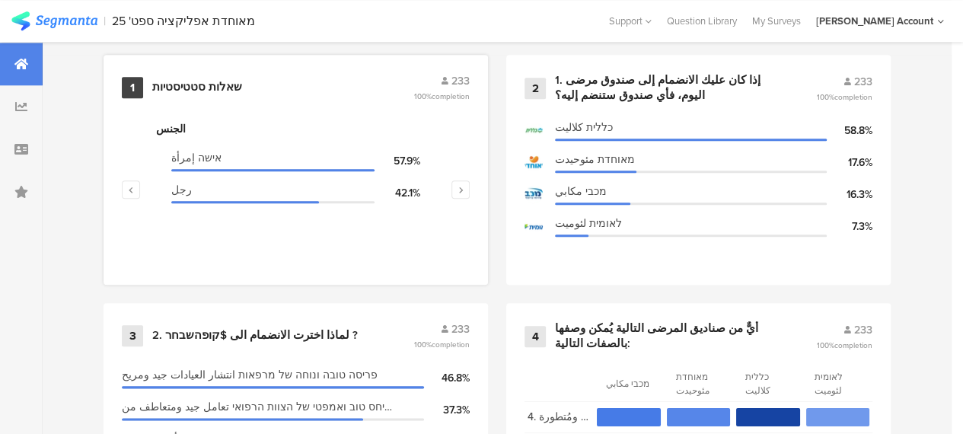
scroll to position [609, 0]
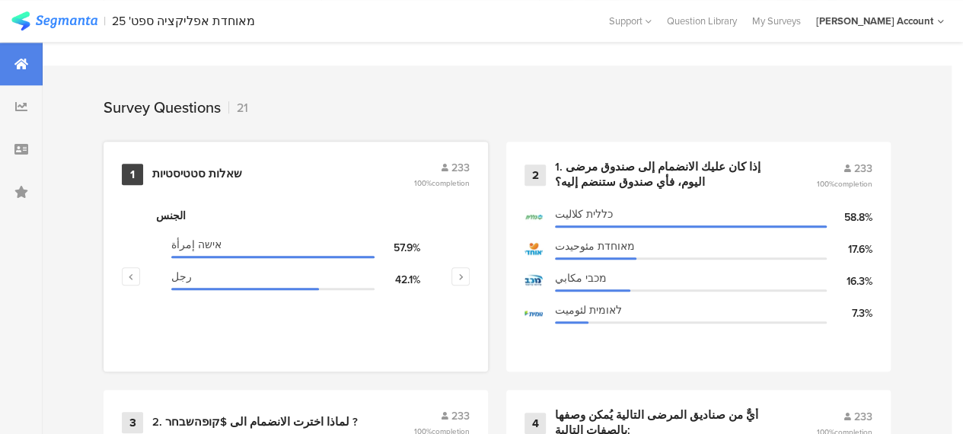
click at [210, 179] on div "שאלות סטטיסטיות" at bounding box center [197, 174] width 90 height 15
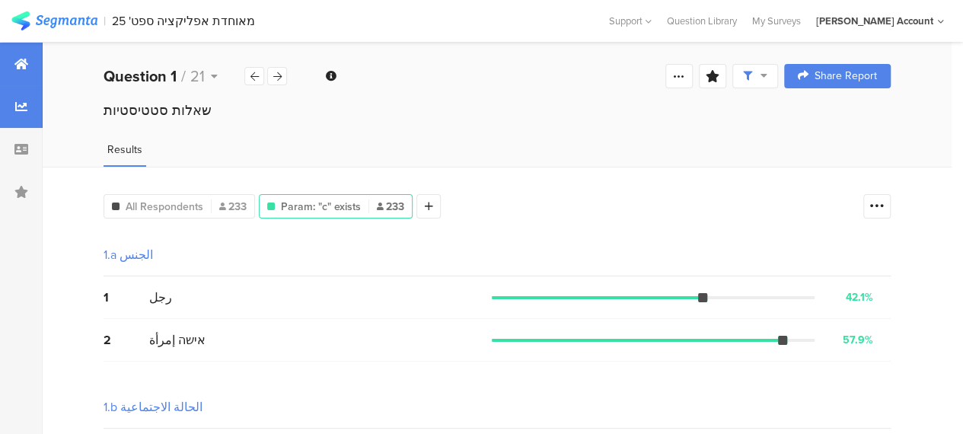
click at [14, 60] on div at bounding box center [21, 64] width 43 height 43
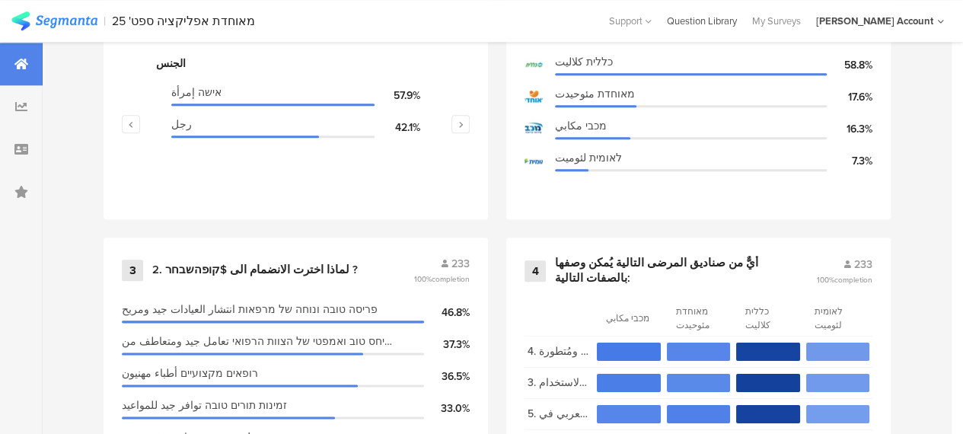
scroll to position [533, 0]
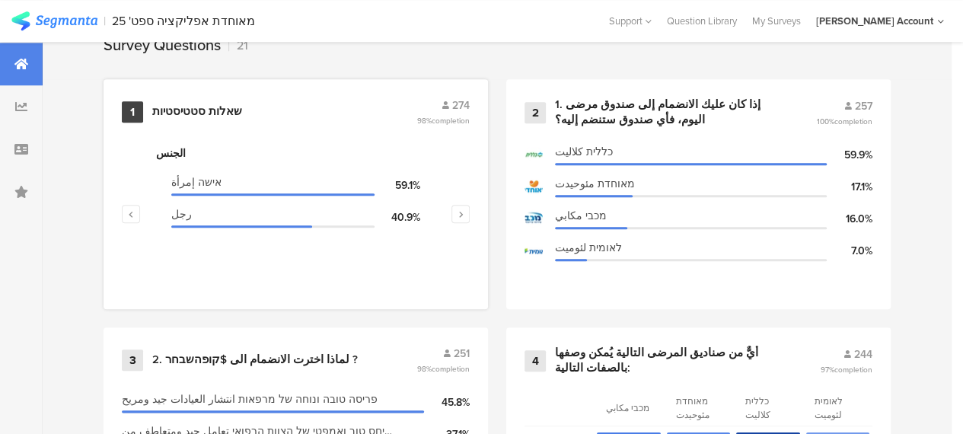
scroll to position [685, 0]
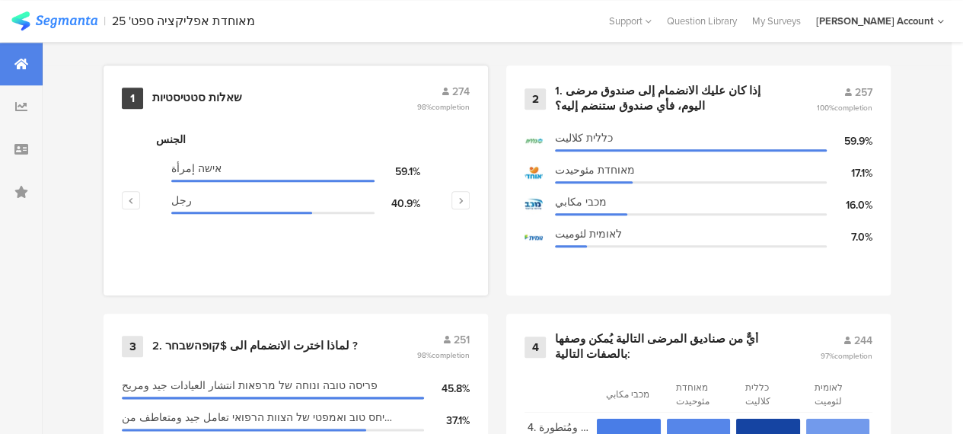
click at [201, 102] on div "שאלות סטטיסטיות" at bounding box center [197, 98] width 90 height 15
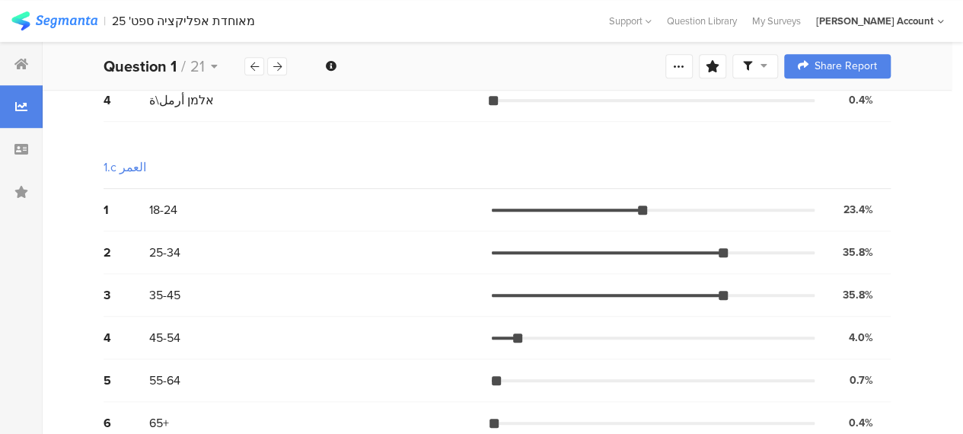
scroll to position [457, 0]
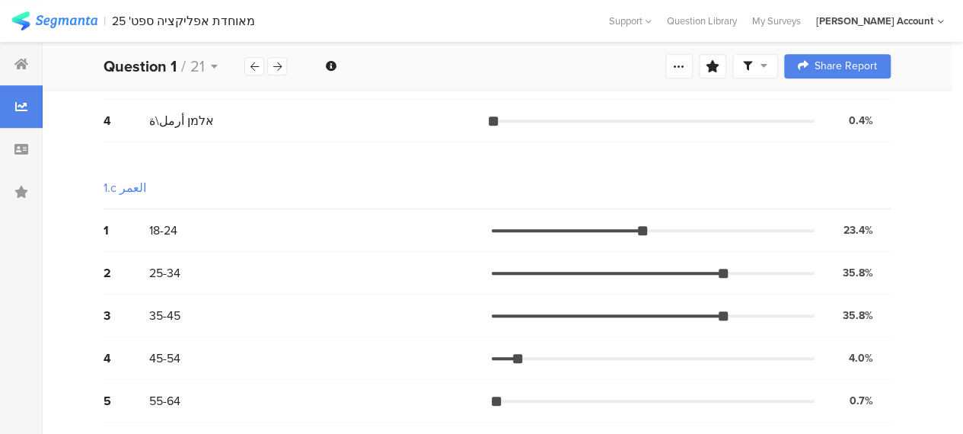
click at [767, 69] on icon at bounding box center [763, 65] width 7 height 11
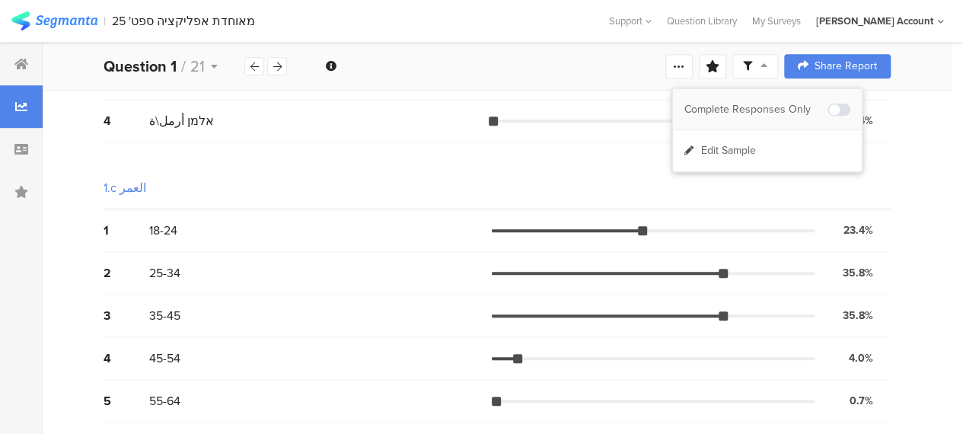
click at [777, 110] on div "Complete Responses Only" at bounding box center [755, 109] width 143 height 15
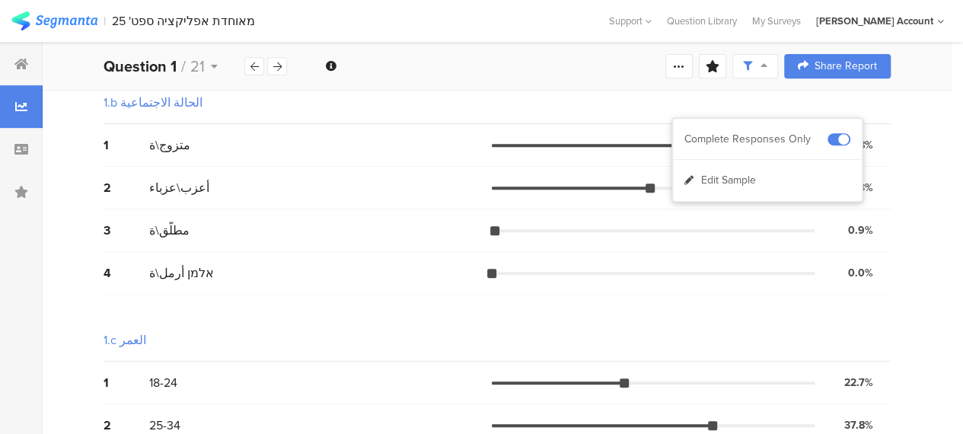
scroll to position [304, 0]
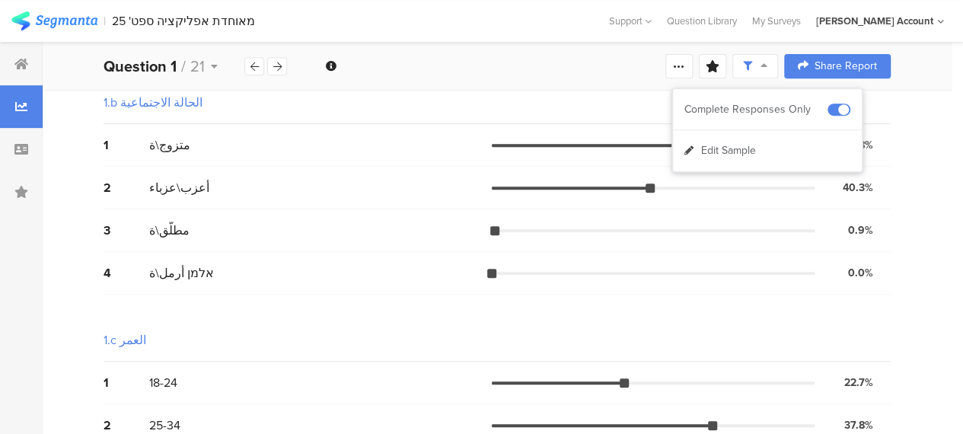
click at [343, 113] on div "1.b الحالة الاجتماعية" at bounding box center [497, 102] width 787 height 43
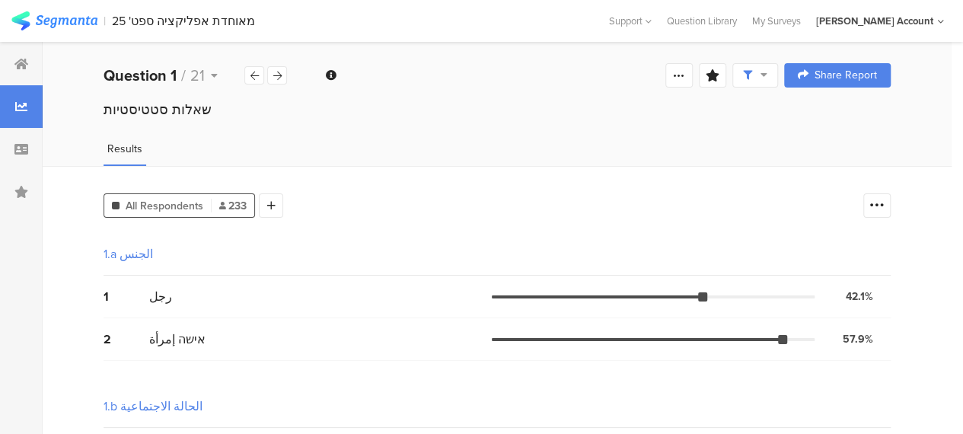
scroll to position [0, 0]
click at [14, 56] on div at bounding box center [21, 64] width 43 height 43
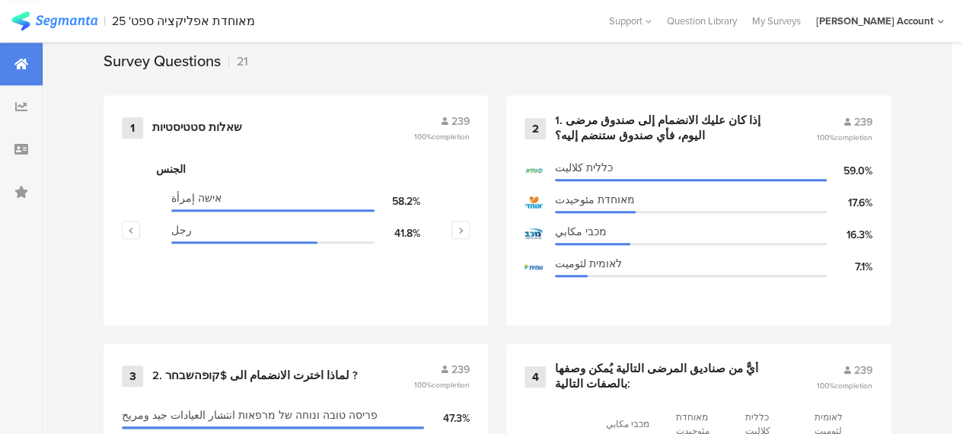
scroll to position [685, 0]
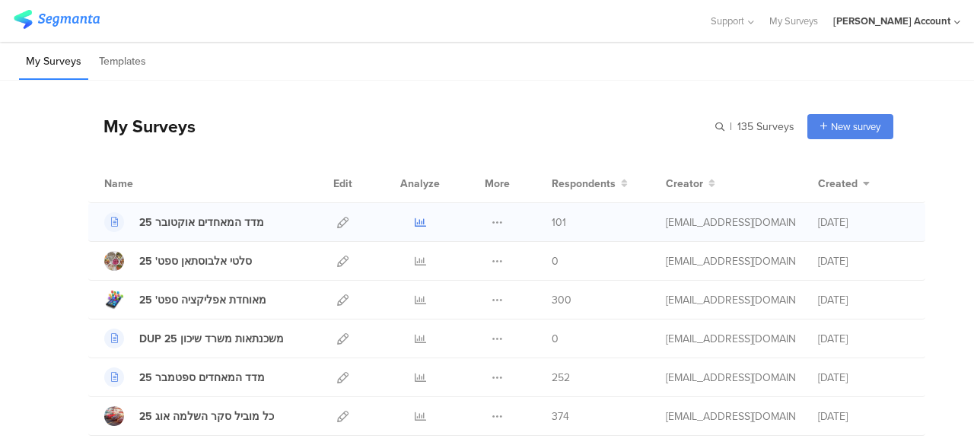
click at [415, 220] on icon at bounding box center [420, 222] width 11 height 11
click at [415, 298] on icon at bounding box center [420, 300] width 11 height 11
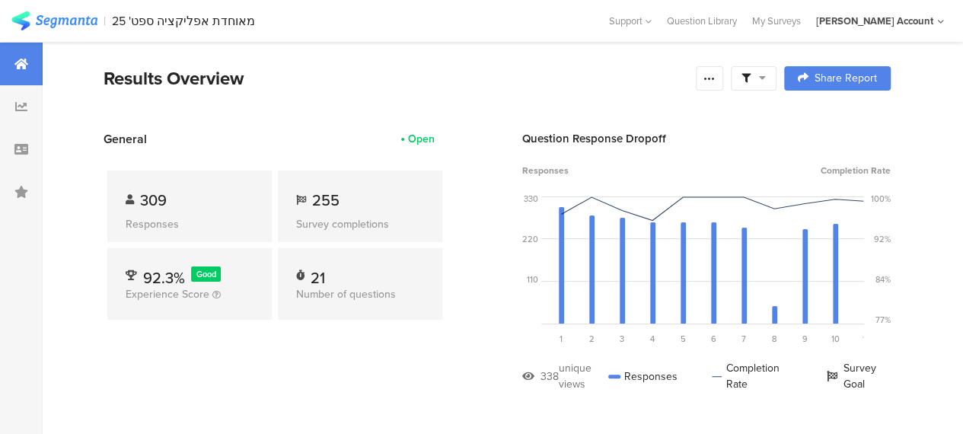
click at [776, 85] on div at bounding box center [754, 78] width 46 height 24
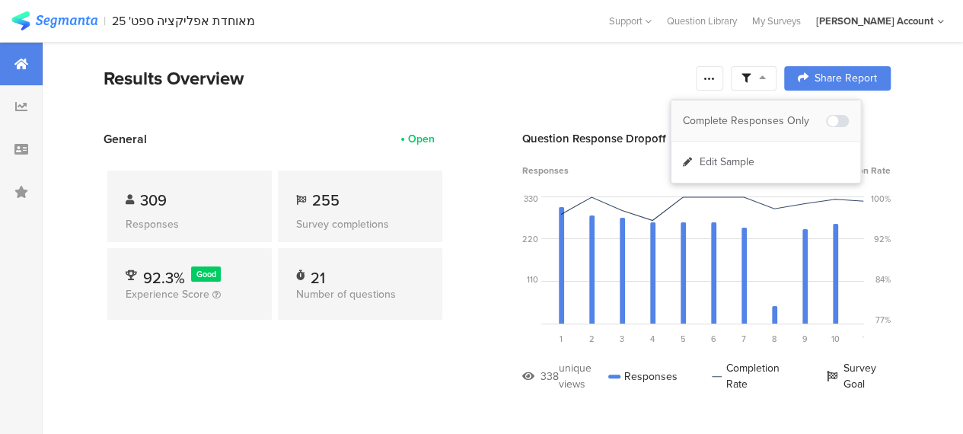
click at [776, 116] on div "Complete Responses Only" at bounding box center [754, 120] width 143 height 15
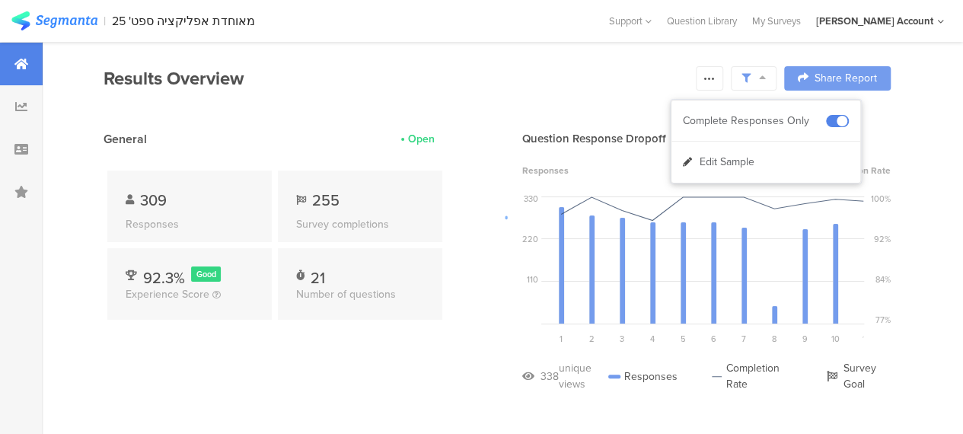
click at [305, 374] on div at bounding box center [481, 217] width 963 height 434
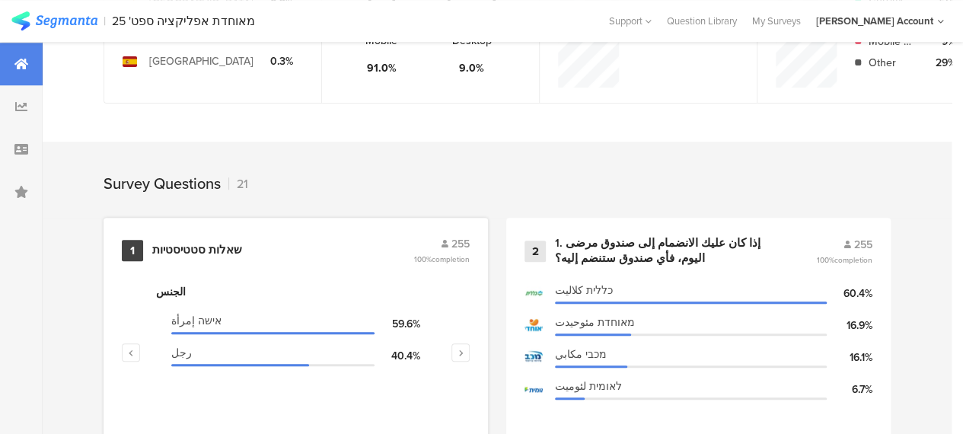
scroll to position [609, 0]
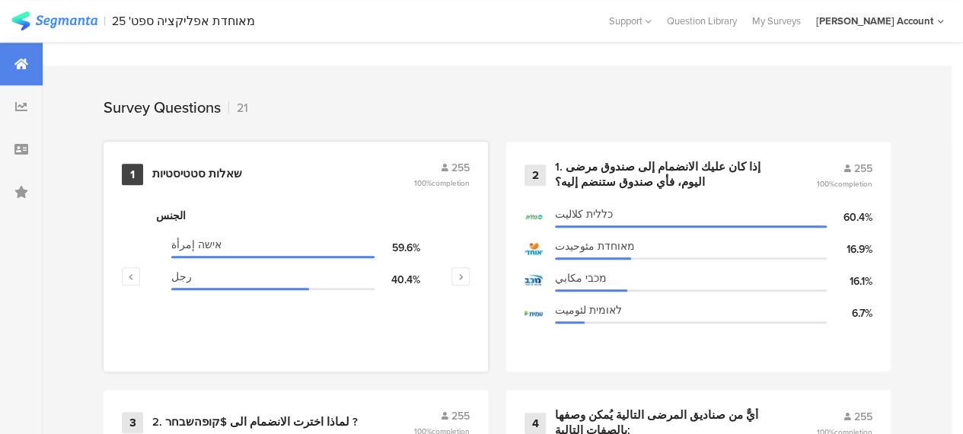
click at [228, 180] on div "שאלות סטטיסטיות" at bounding box center [197, 174] width 90 height 15
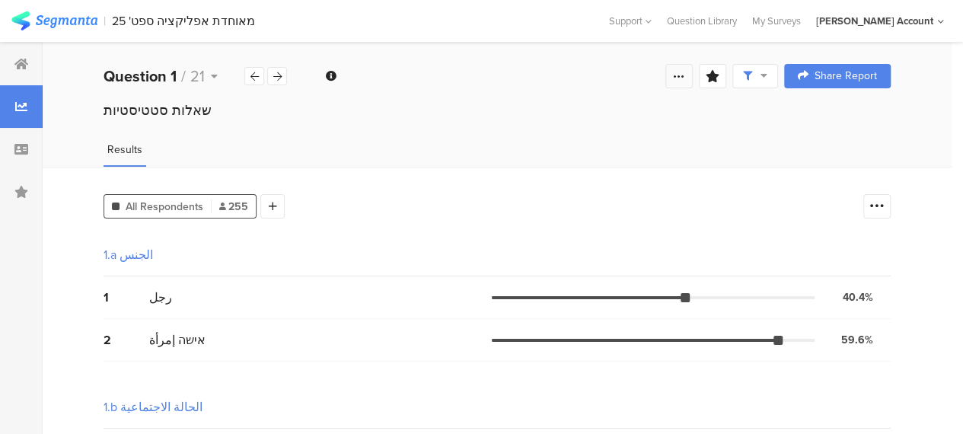
click at [685, 79] on icon at bounding box center [679, 76] width 12 height 12
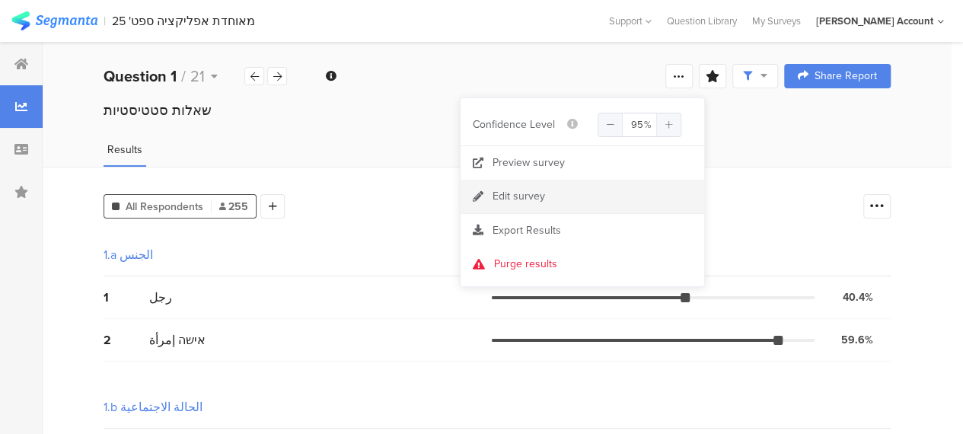
click at [530, 190] on div "Edit survey" at bounding box center [519, 196] width 53 height 15
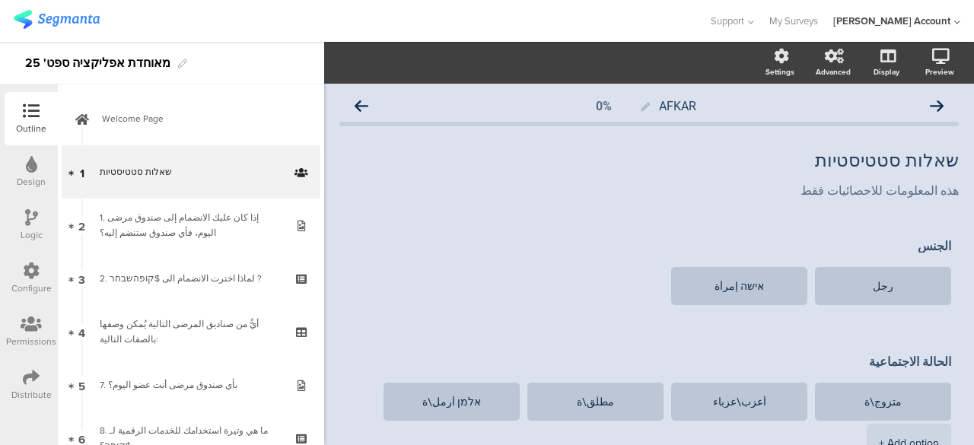
click at [28, 379] on icon at bounding box center [31, 377] width 17 height 17
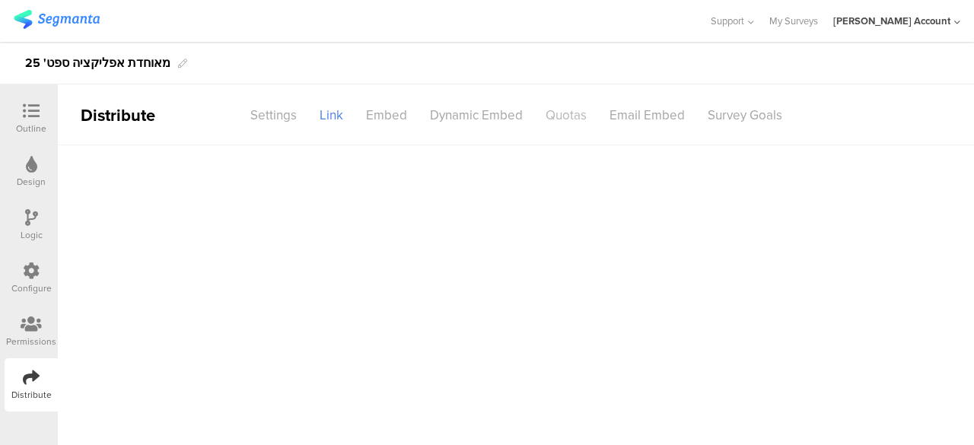
click at [584, 118] on div "Quotas" at bounding box center [566, 115] width 64 height 27
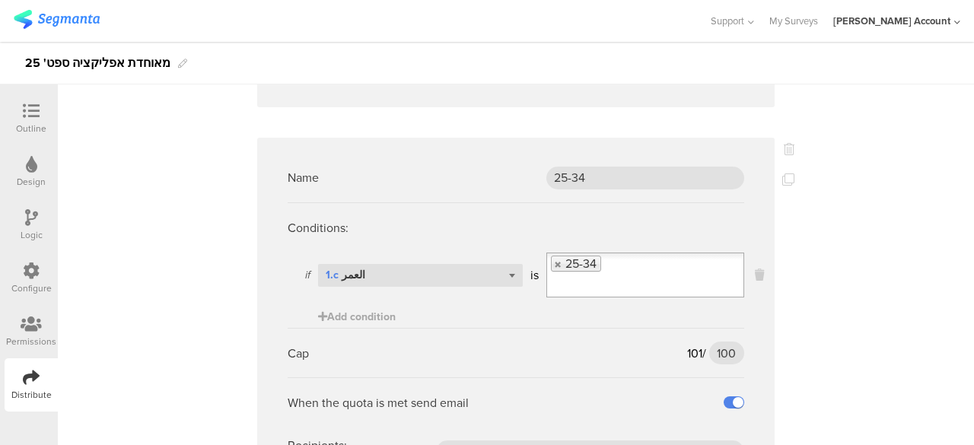
scroll to position [533, 0]
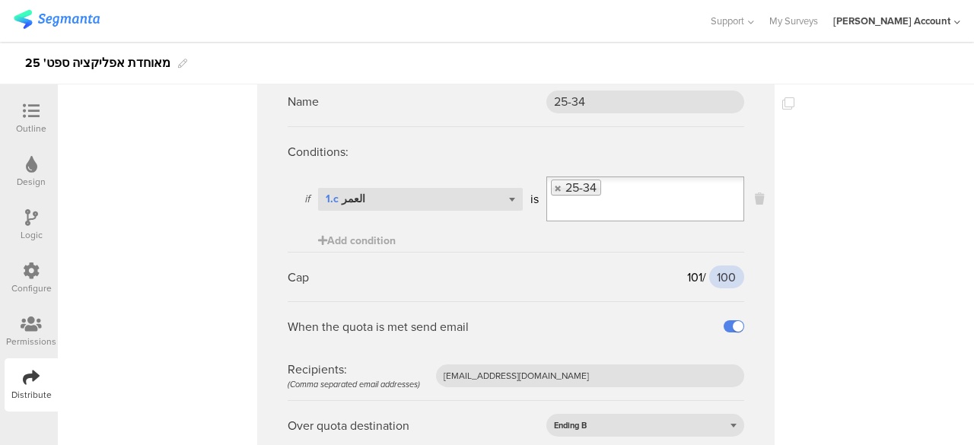
click at [717, 273] on input "100" at bounding box center [726, 277] width 35 height 23
type input "110"
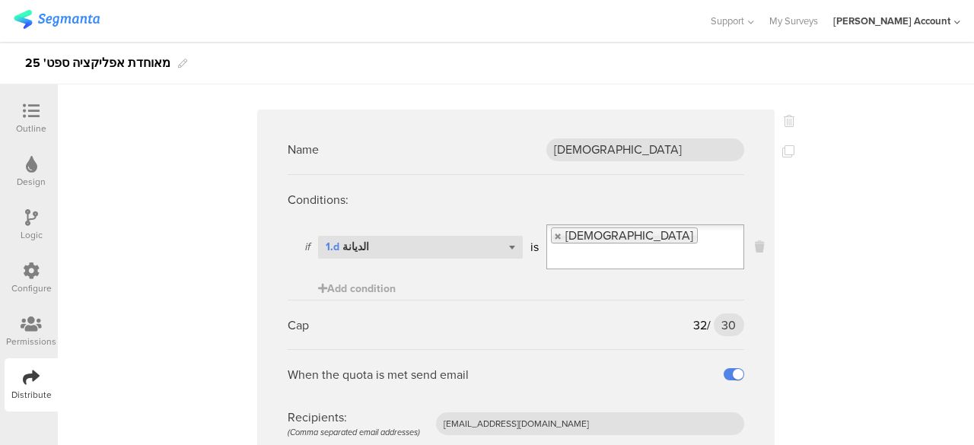
scroll to position [2740, 0]
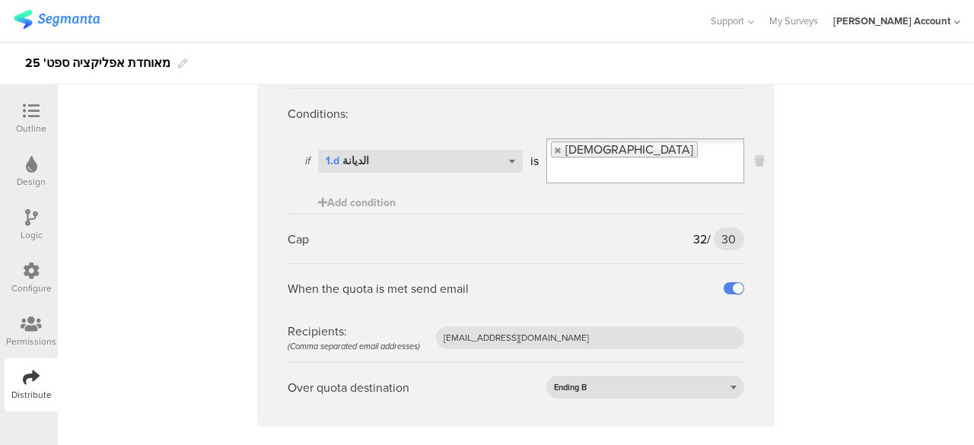
click at [840, 336] on div "Name מוסלמים Conditions: if Select question... 1.d الديانة is مسلم Add conditio…" at bounding box center [516, 45] width 916 height 5280
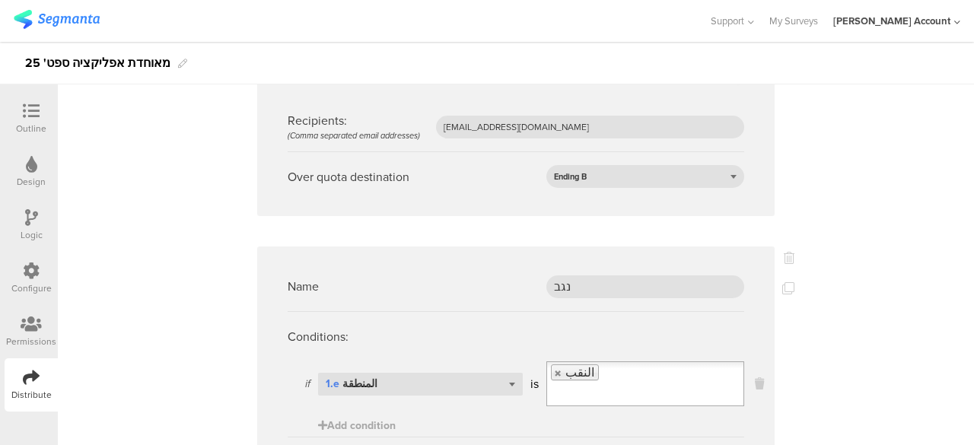
scroll to position [4339, 0]
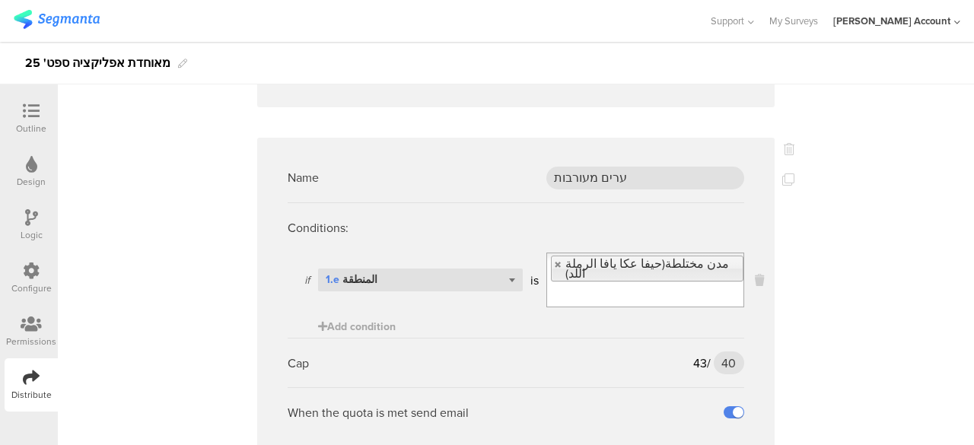
scroll to position [4940, 0]
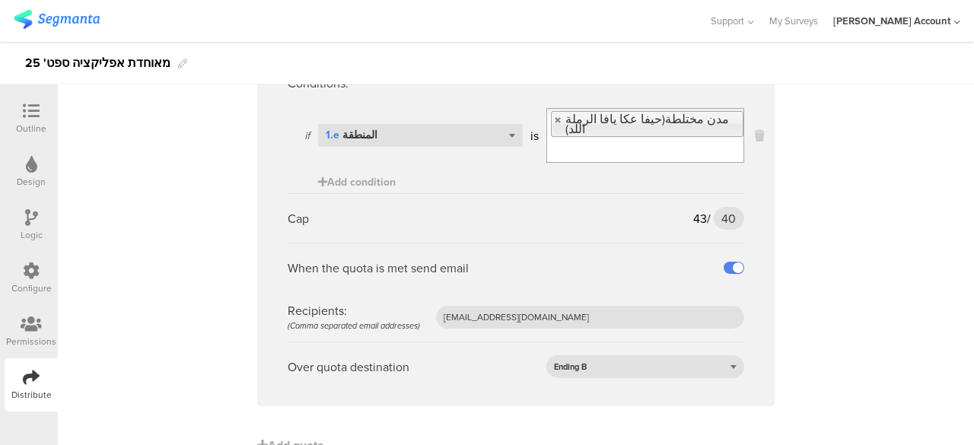
click at [30, 105] on icon at bounding box center [31, 111] width 17 height 17
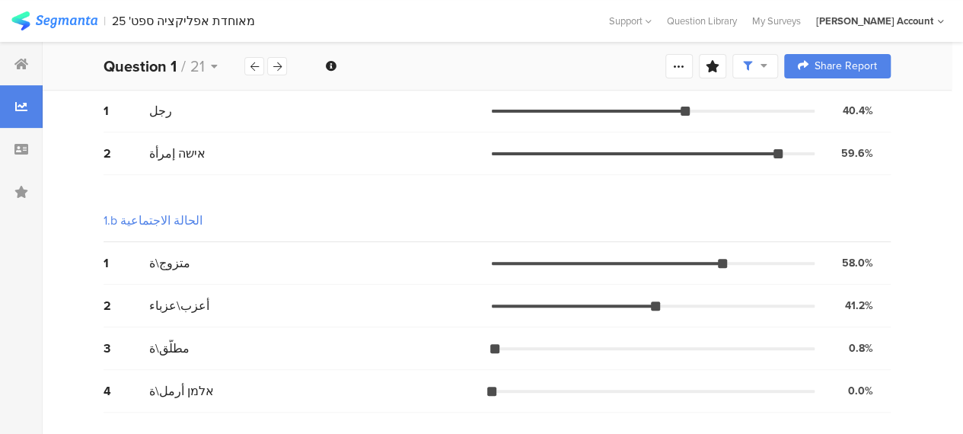
scroll to position [152, 0]
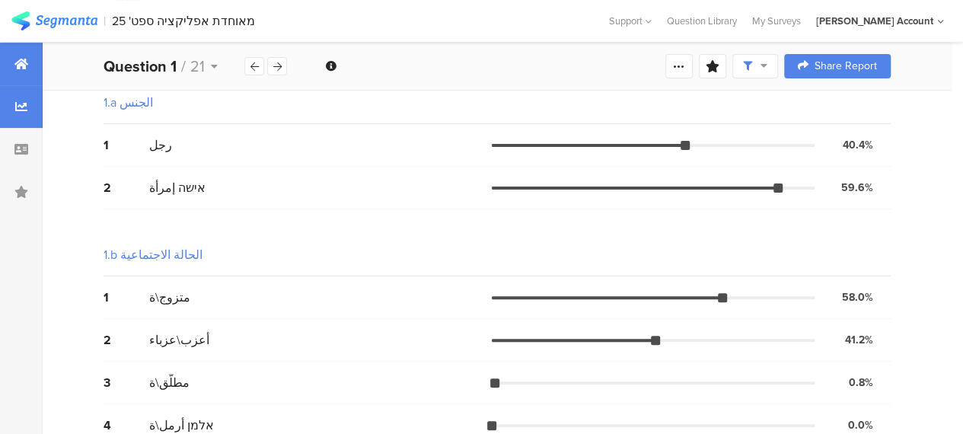
click at [16, 62] on icon at bounding box center [21, 64] width 14 height 12
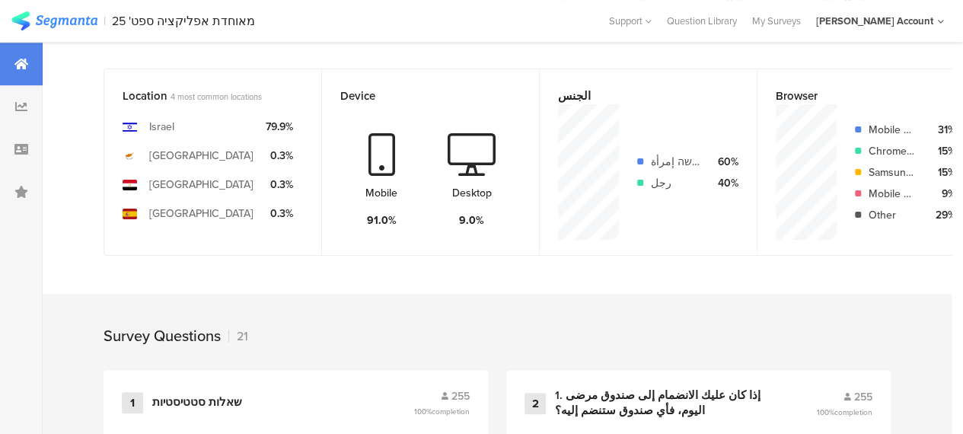
scroll to position [609, 0]
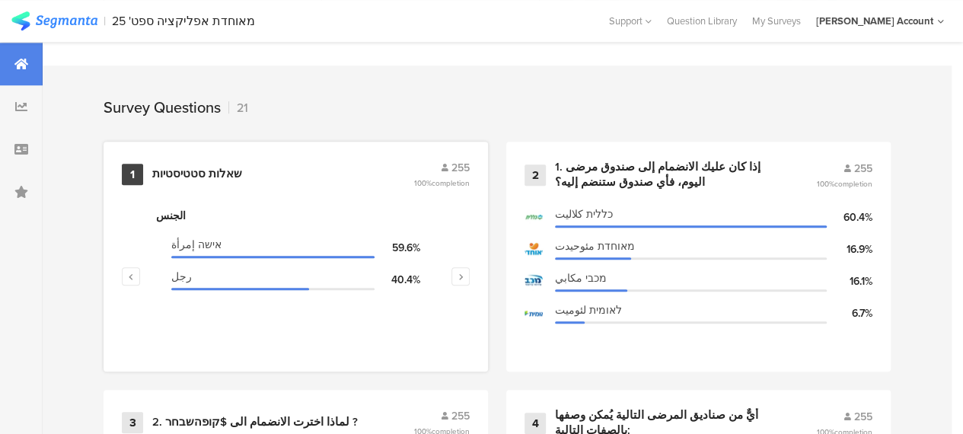
click at [228, 179] on div "שאלות סטטיסטיות" at bounding box center [197, 174] width 90 height 15
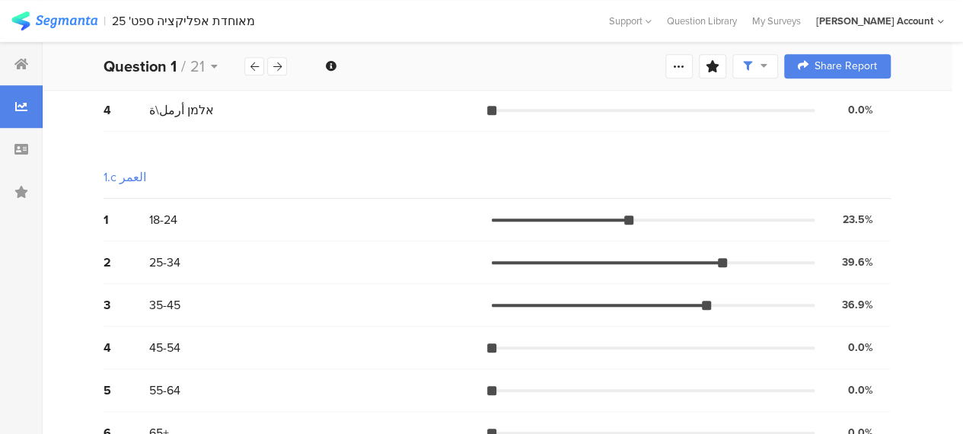
scroll to position [457, 0]
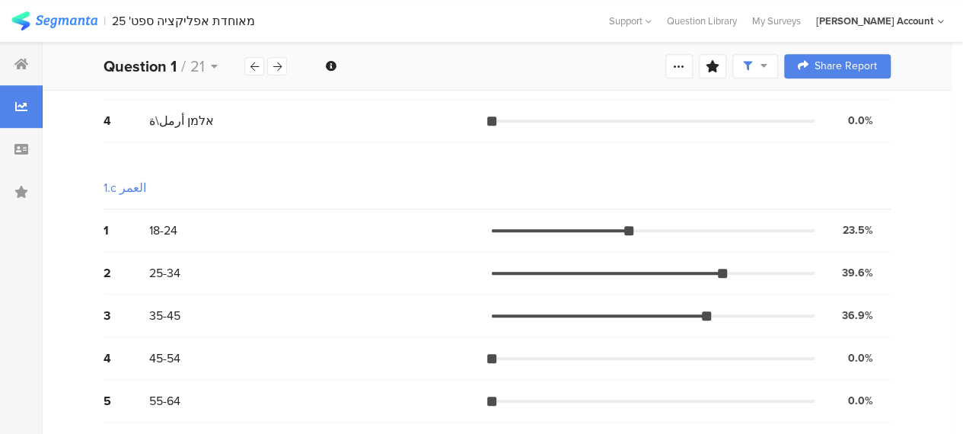
click at [558, 244] on div "1 18-24 23.5% 60 votes" at bounding box center [497, 230] width 787 height 43
